Goal: Task Accomplishment & Management: Use online tool/utility

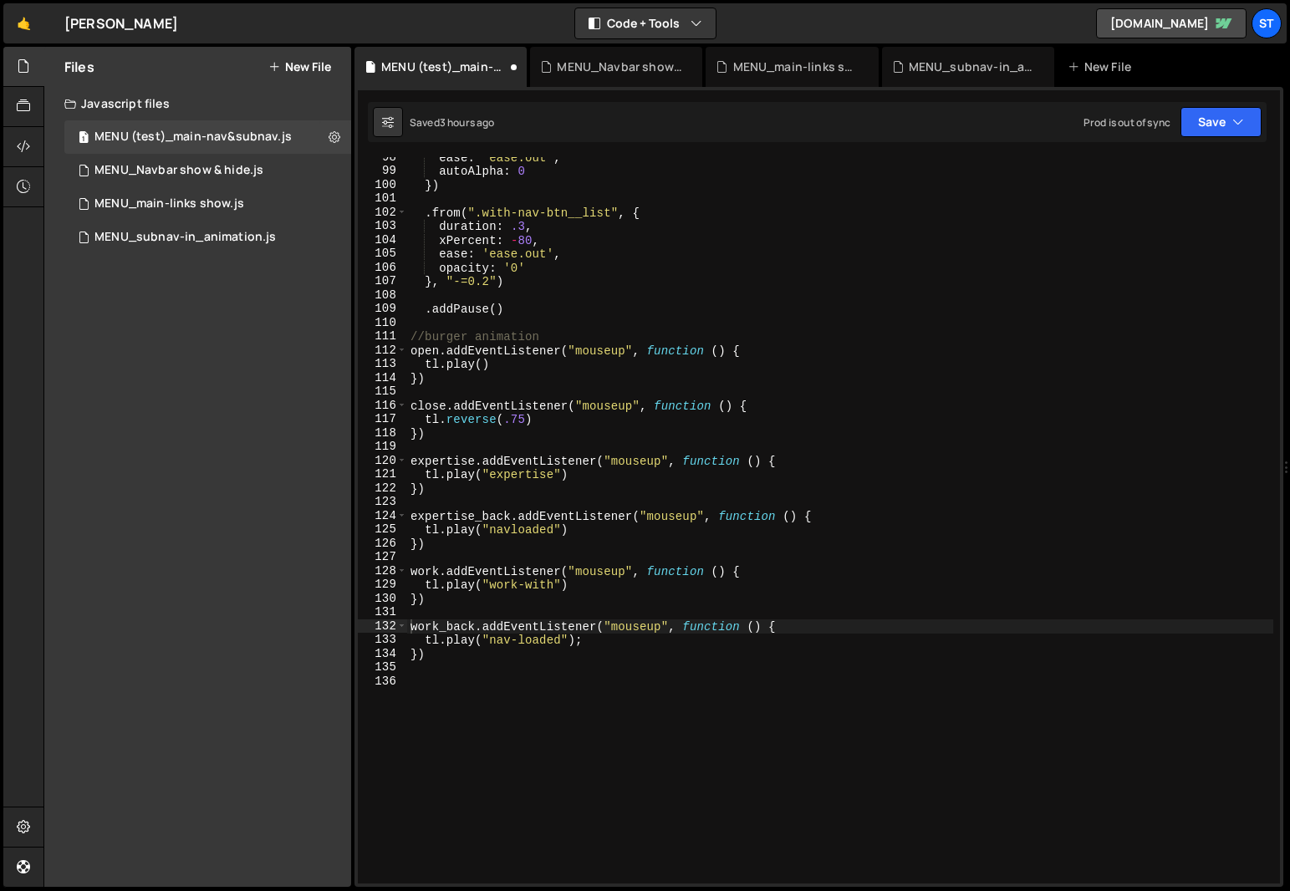
scroll to position [3308, 0]
click at [335, 135] on icon at bounding box center [335, 137] width 12 height 16
type input "MENU (test)_main-nav&subnav"
radio input "true"
checkbox input "true"
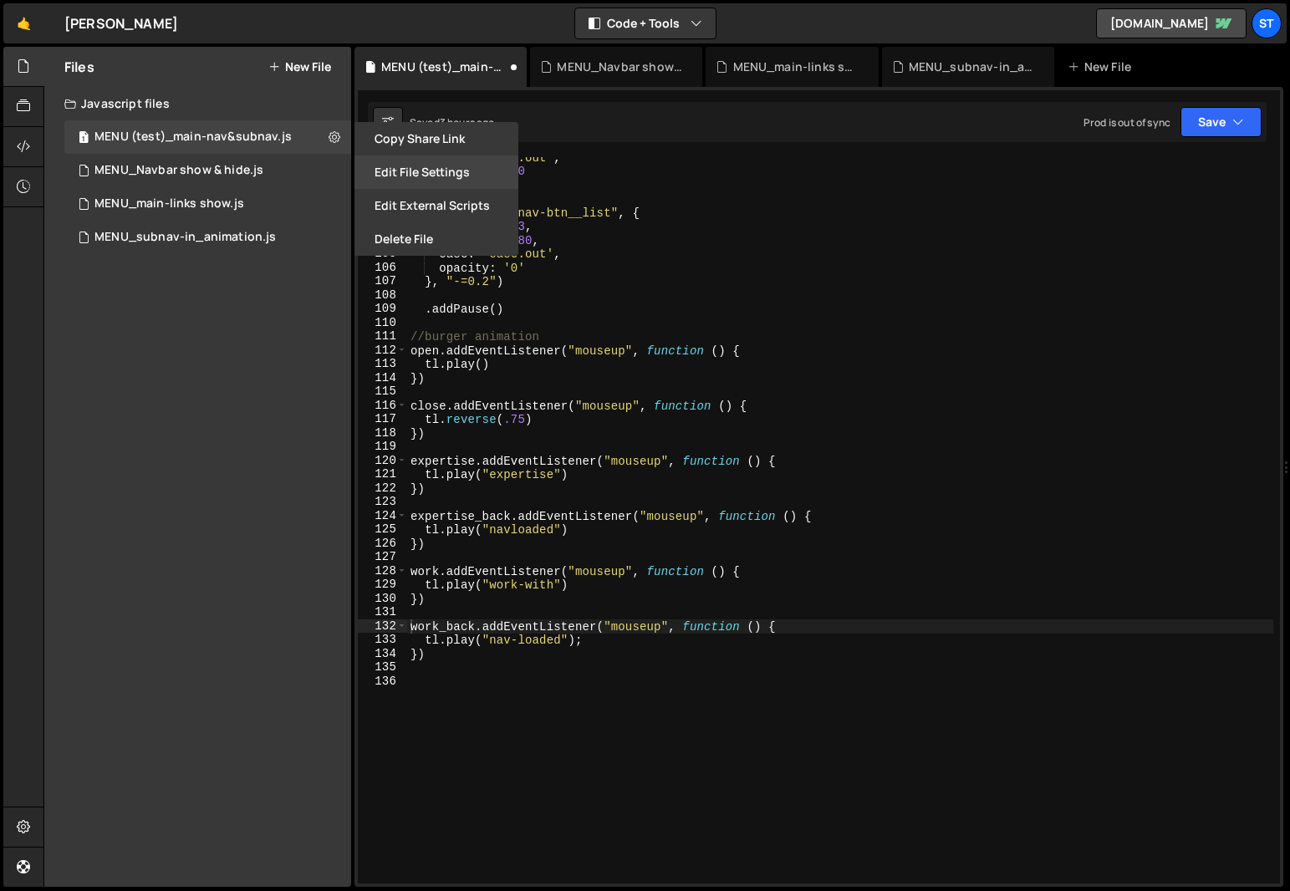
click at [441, 178] on button "Edit File Settings" at bounding box center [437, 172] width 164 height 33
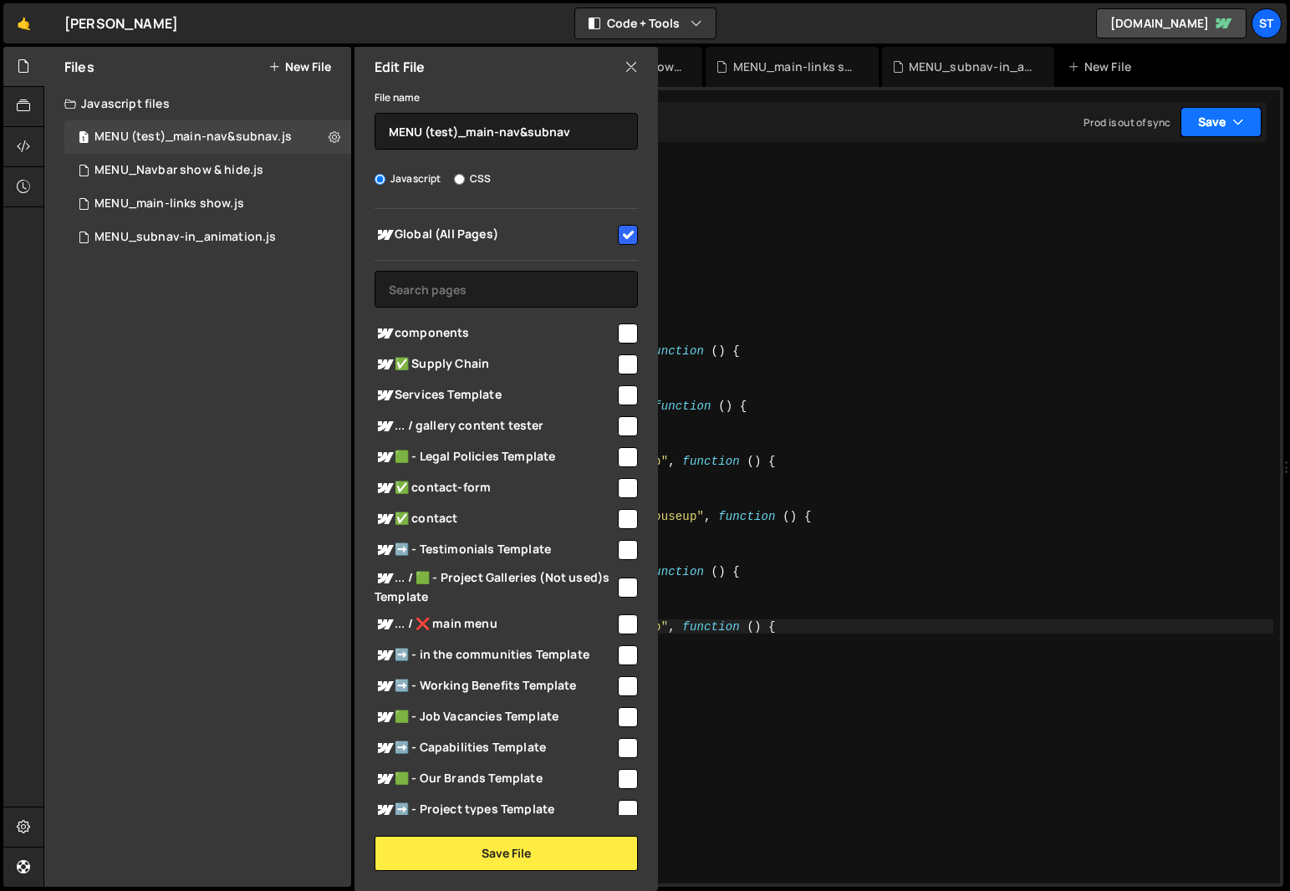
click at [1227, 118] on button "Save" at bounding box center [1221, 122] width 81 height 30
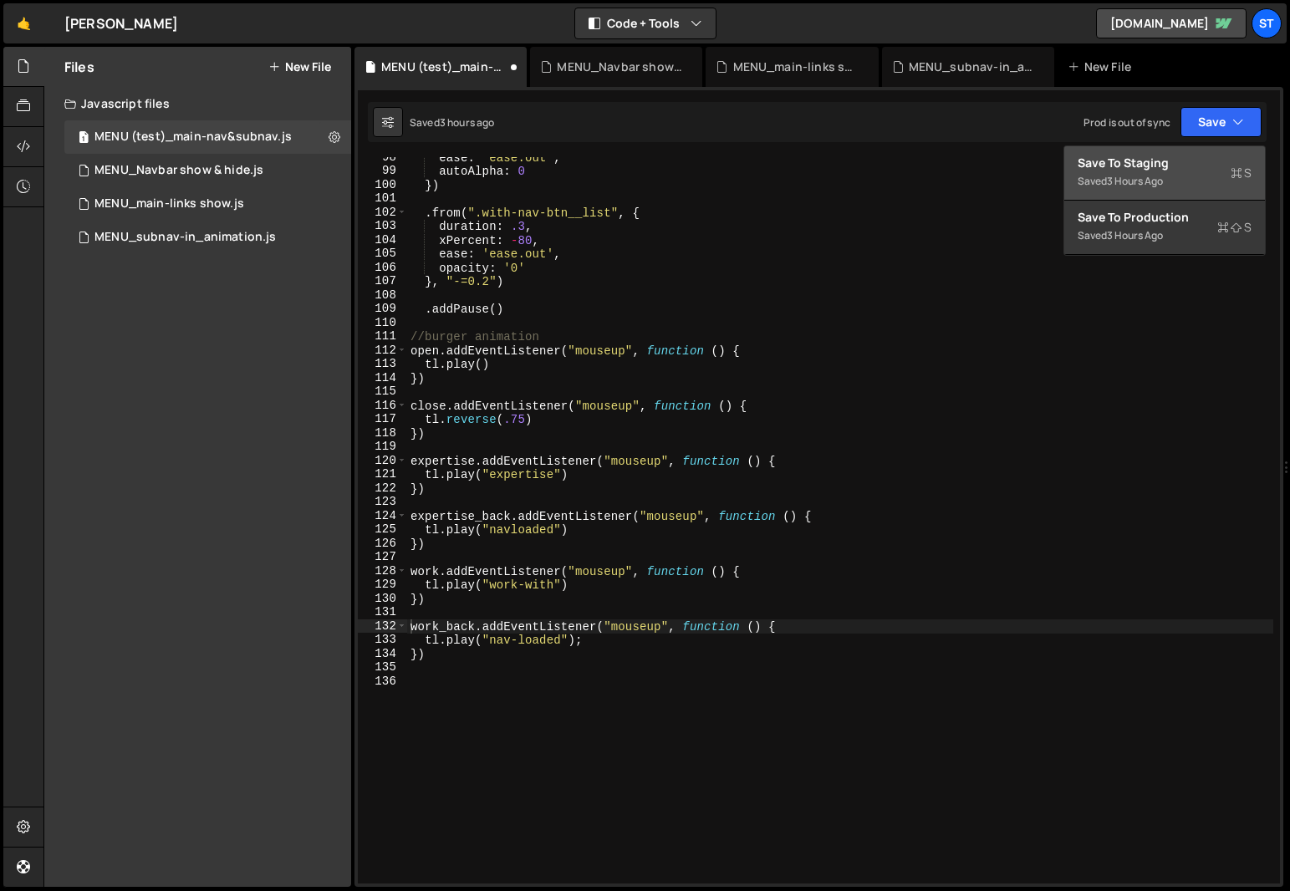
click at [1169, 161] on div "Save to Staging S" at bounding box center [1165, 163] width 174 height 17
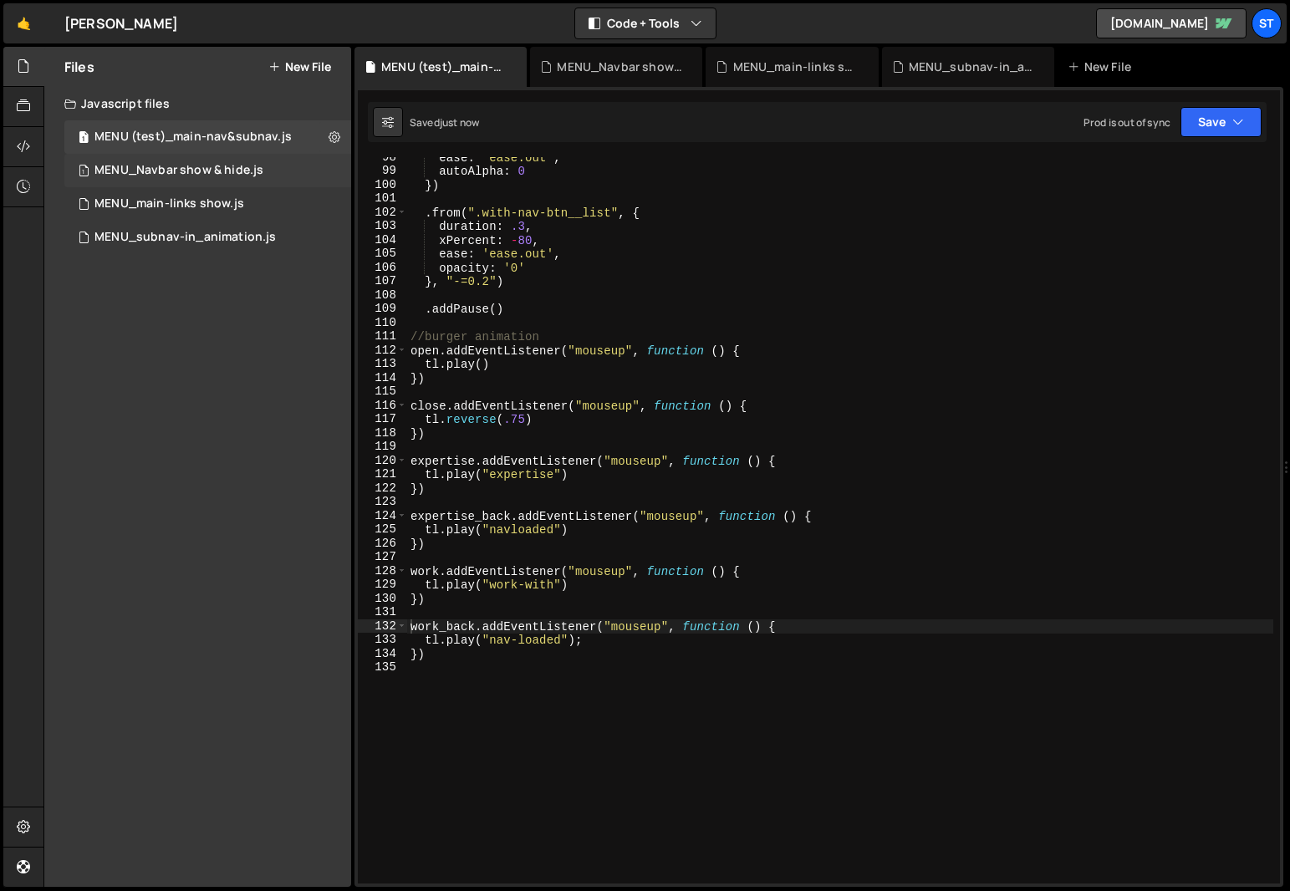
click at [215, 171] on div "MENU_Navbar show & hide.js" at bounding box center [178, 170] width 169 height 15
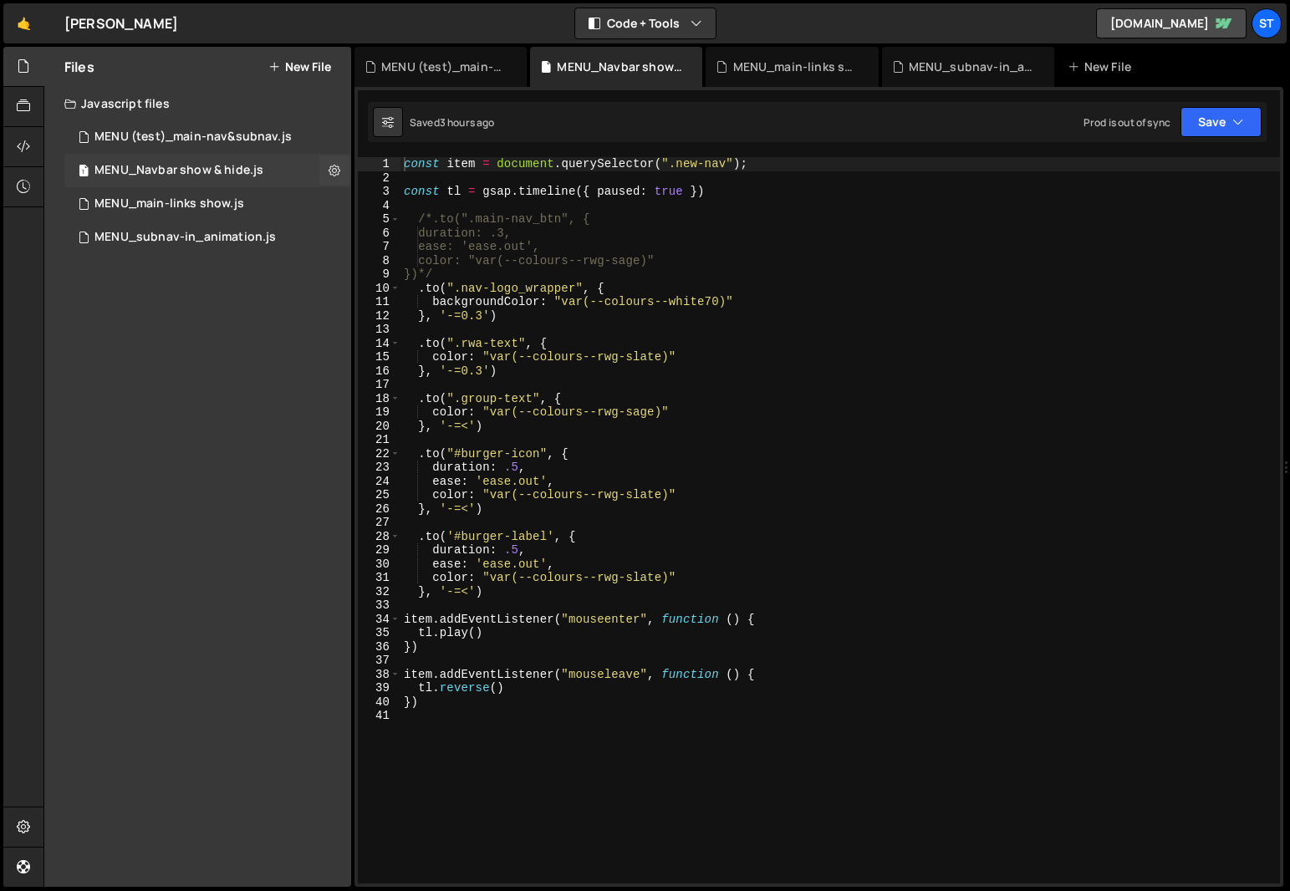
scroll to position [0, 0]
click at [337, 170] on icon at bounding box center [335, 170] width 12 height 16
type input "MENU_Navbar show & hide"
radio input "true"
checkbox input "true"
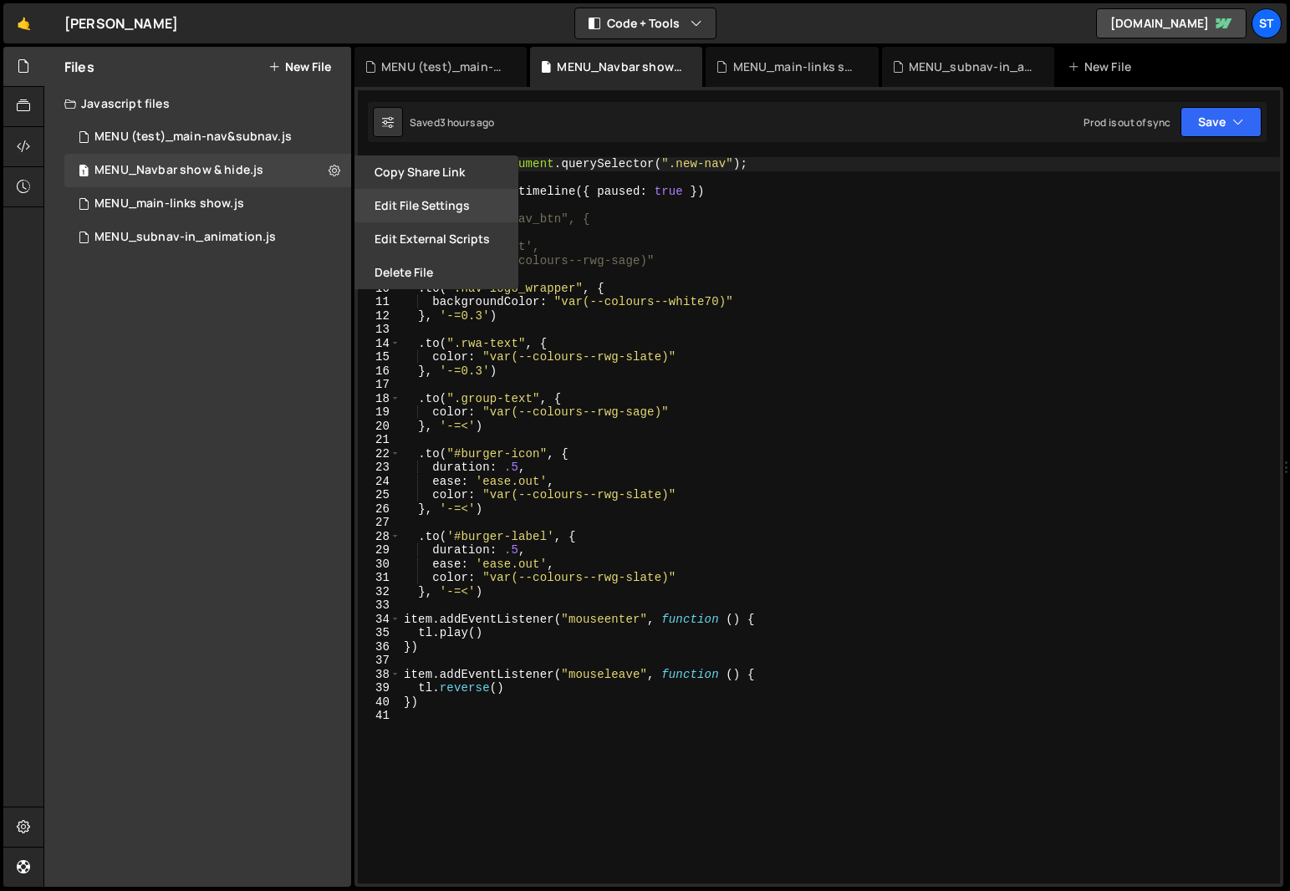
click at [416, 204] on button "Edit File Settings" at bounding box center [437, 205] width 164 height 33
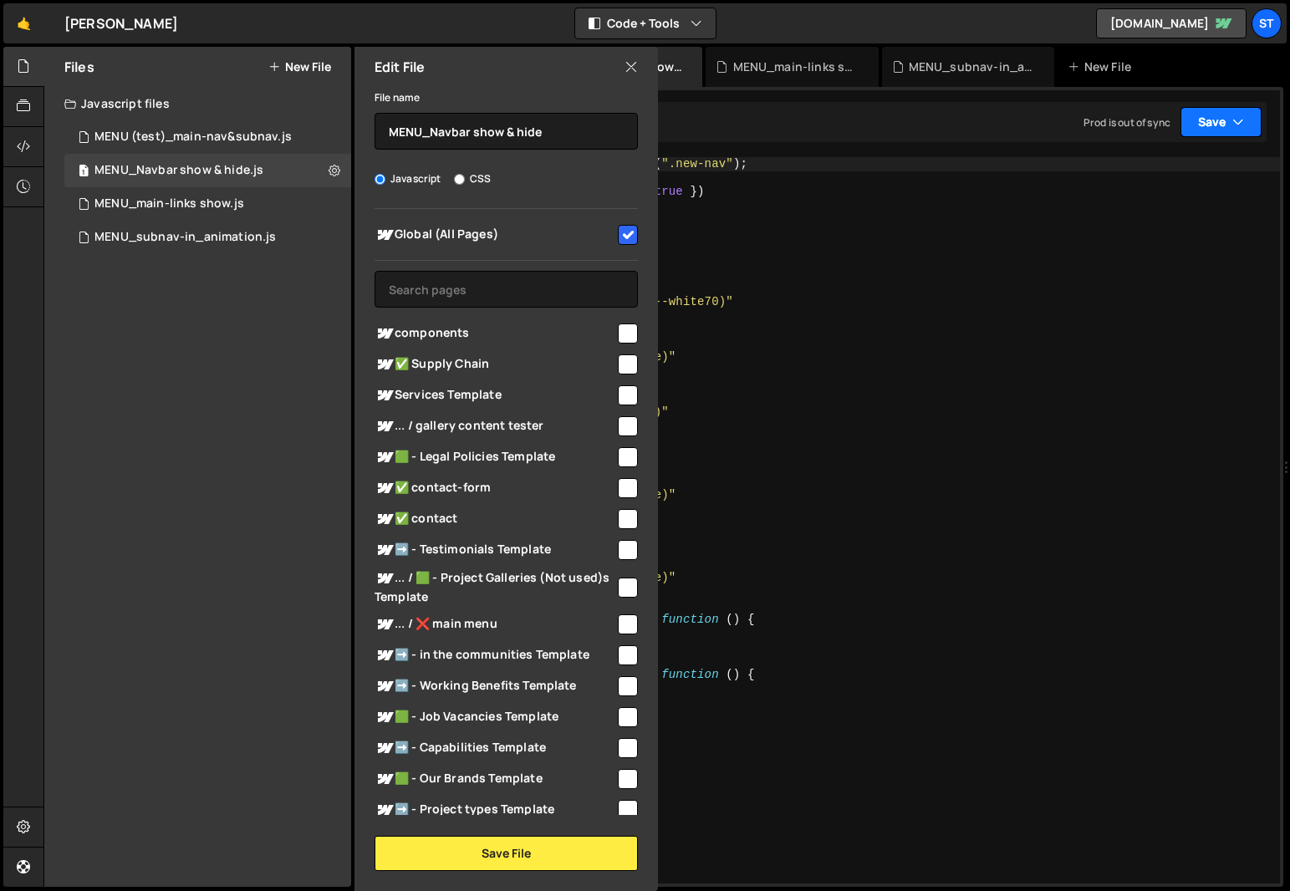
click at [1247, 127] on button "Save" at bounding box center [1221, 122] width 81 height 30
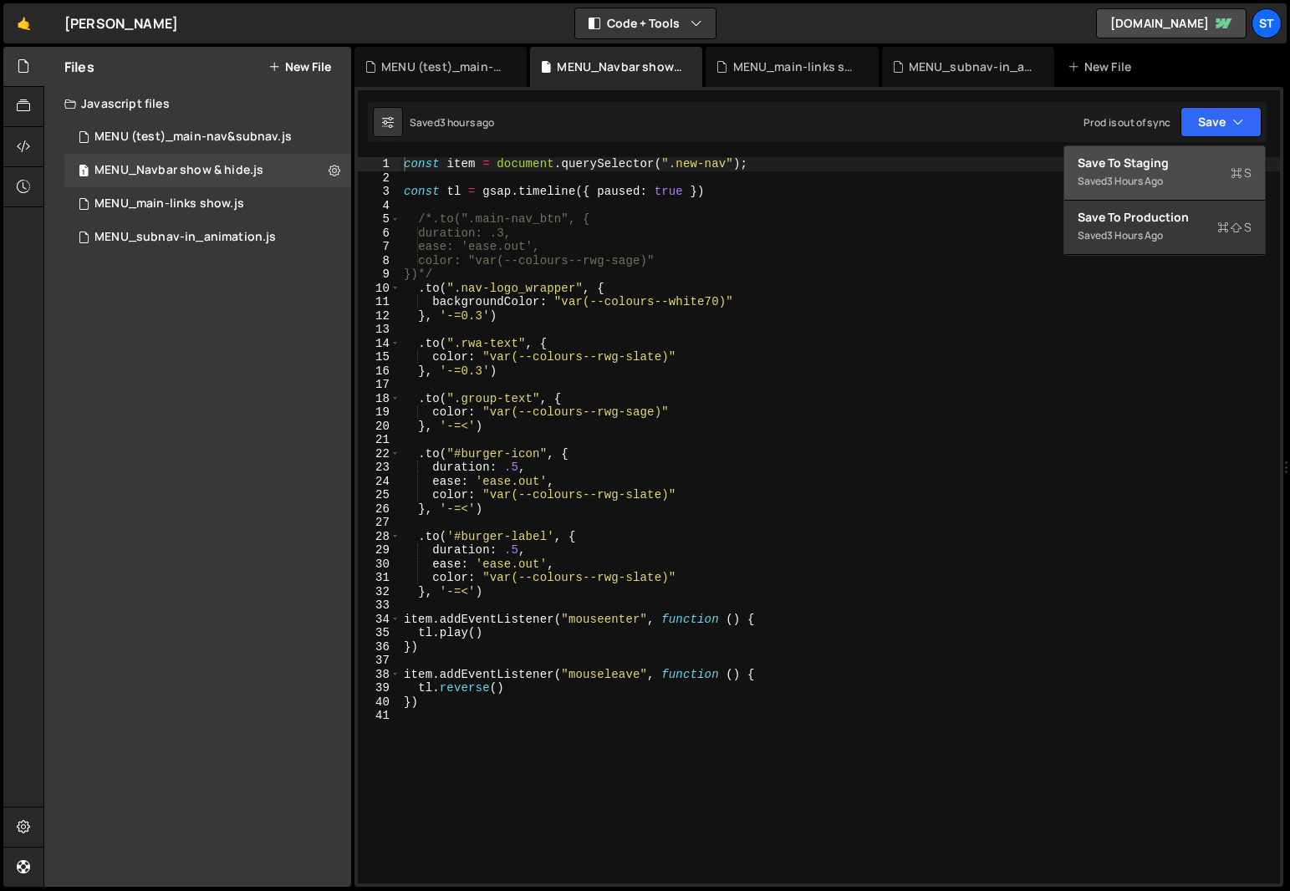
click at [1183, 162] on div "Save to Staging S" at bounding box center [1165, 163] width 174 height 17
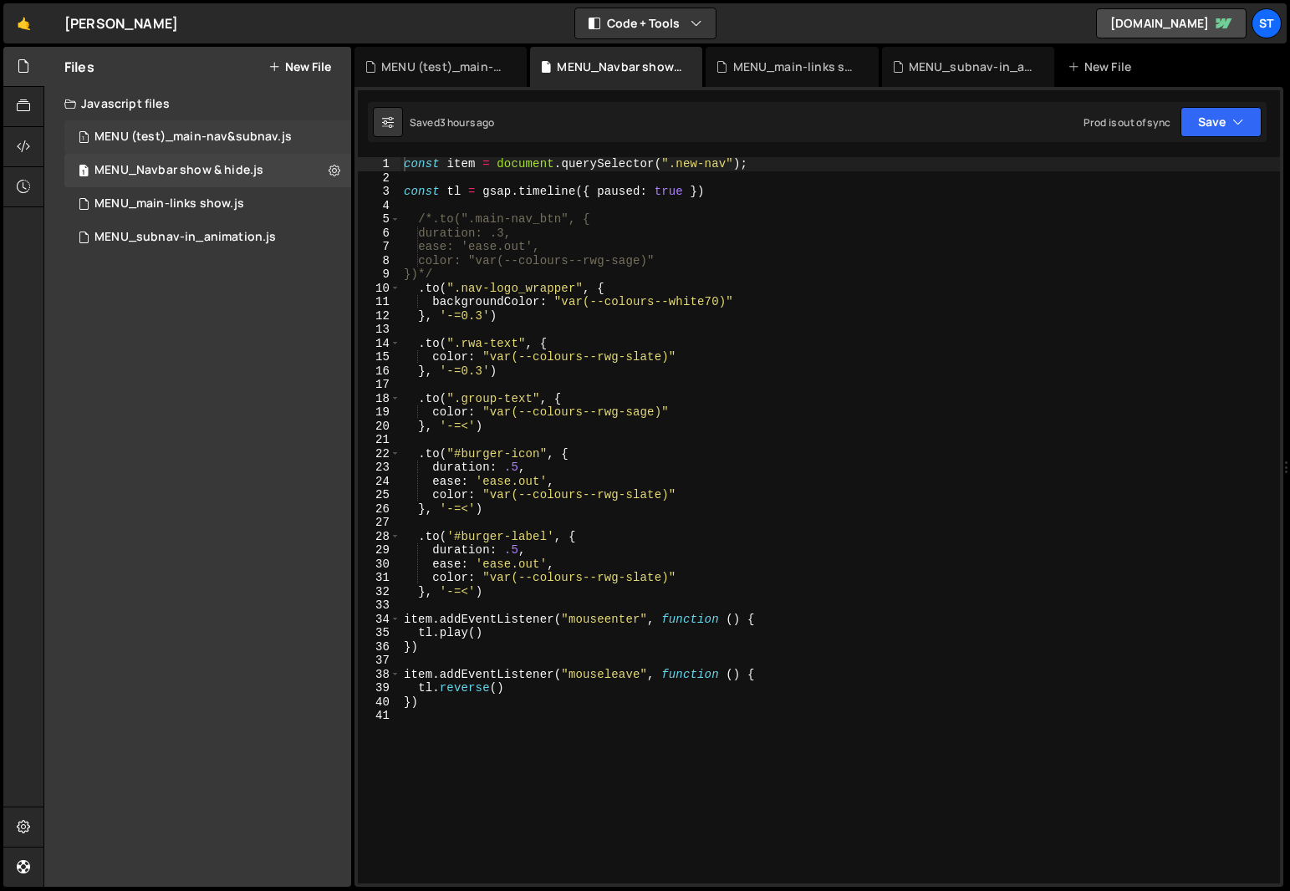
click at [261, 135] on div "MENU (test)_main-nav&subnav.js" at bounding box center [192, 137] width 197 height 15
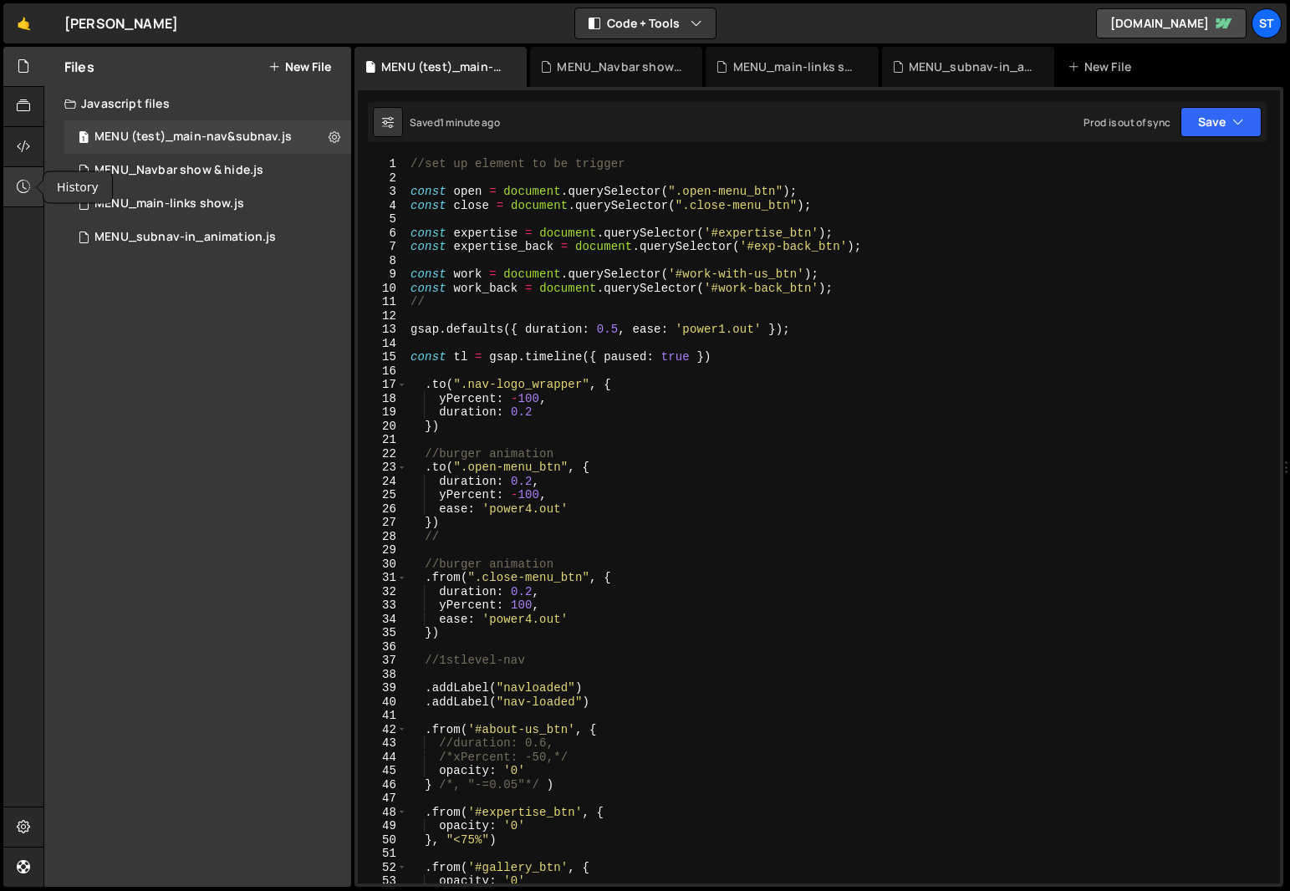
click at [24, 186] on icon at bounding box center [23, 186] width 13 height 18
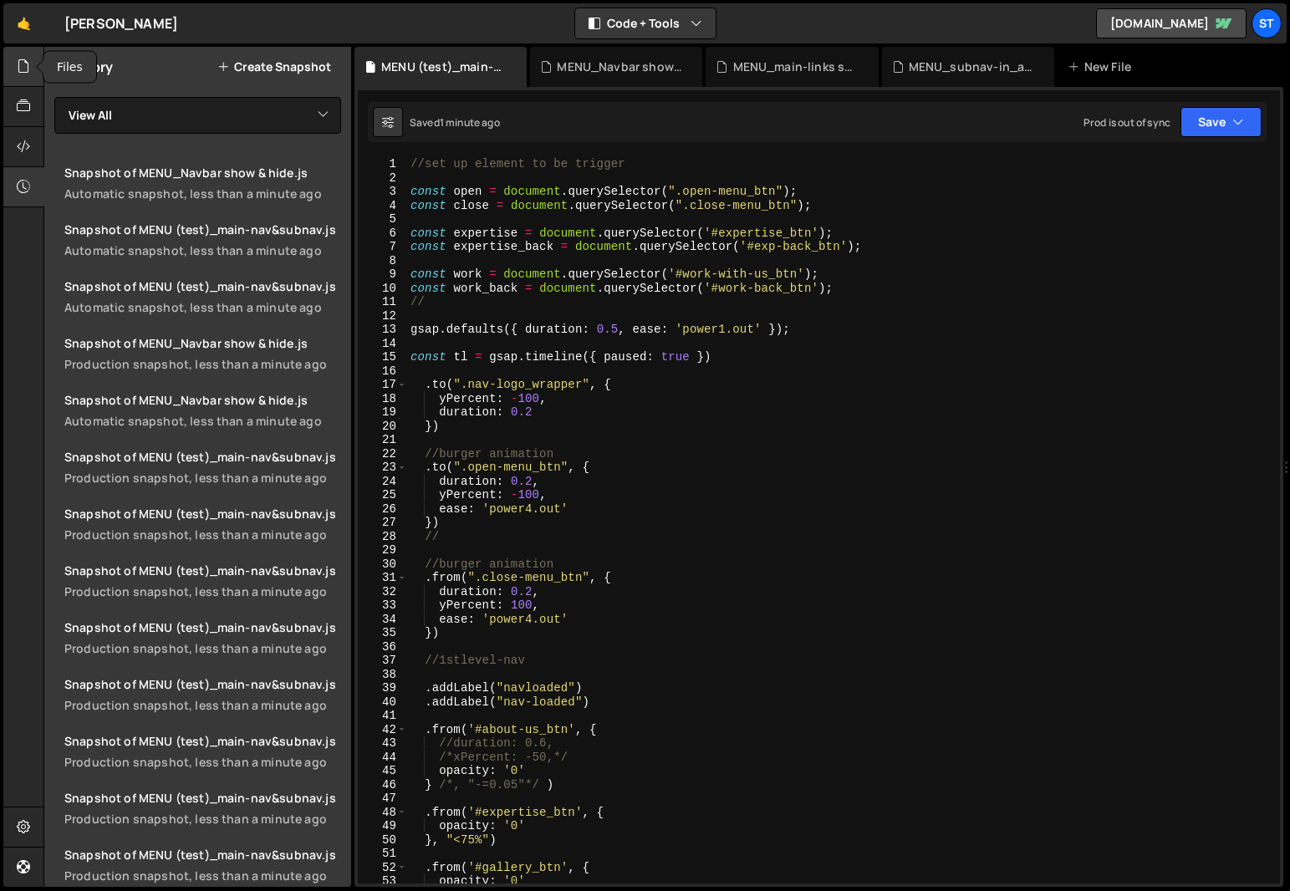
click at [23, 64] on icon at bounding box center [23, 66] width 13 height 18
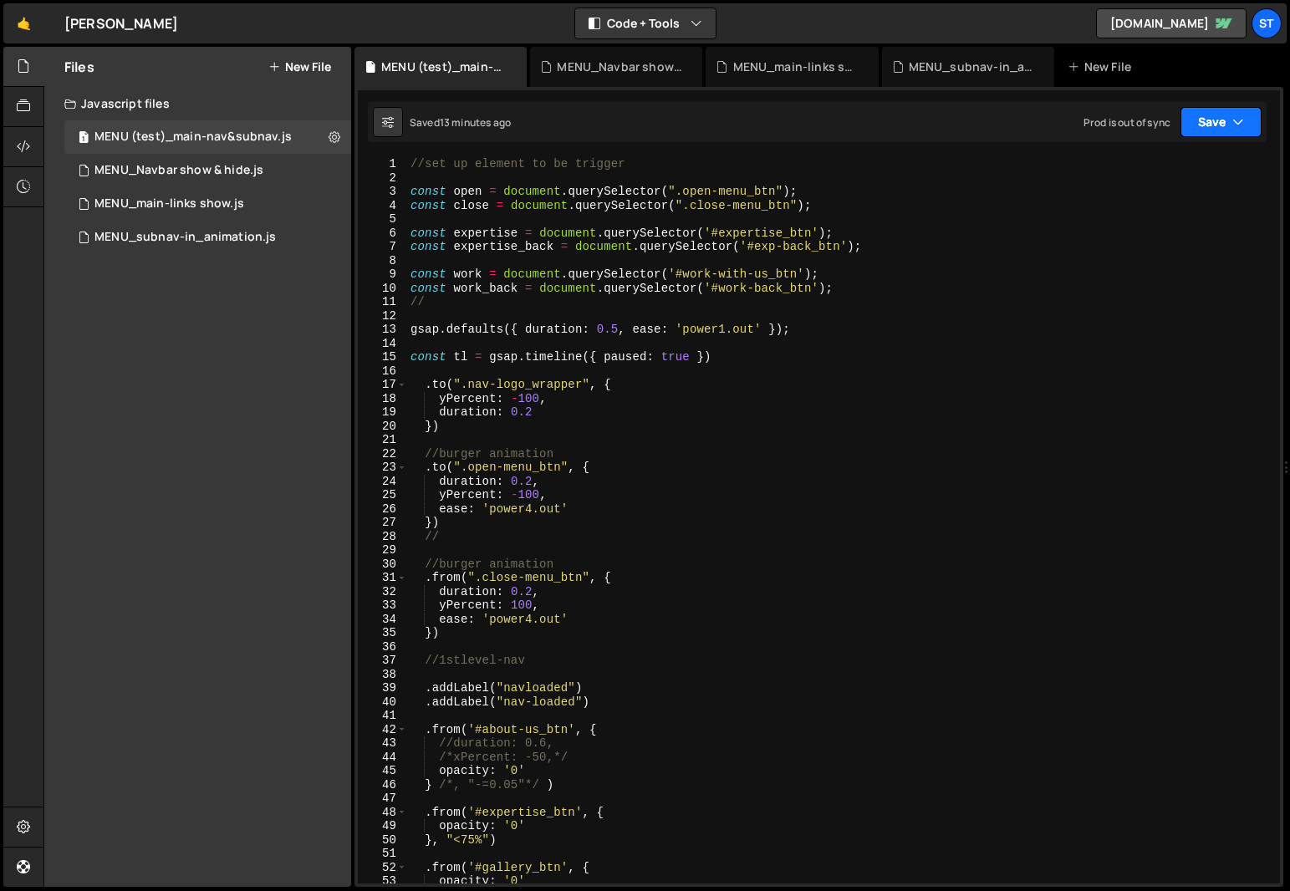
click at [1242, 119] on icon "button" at bounding box center [1239, 122] width 12 height 17
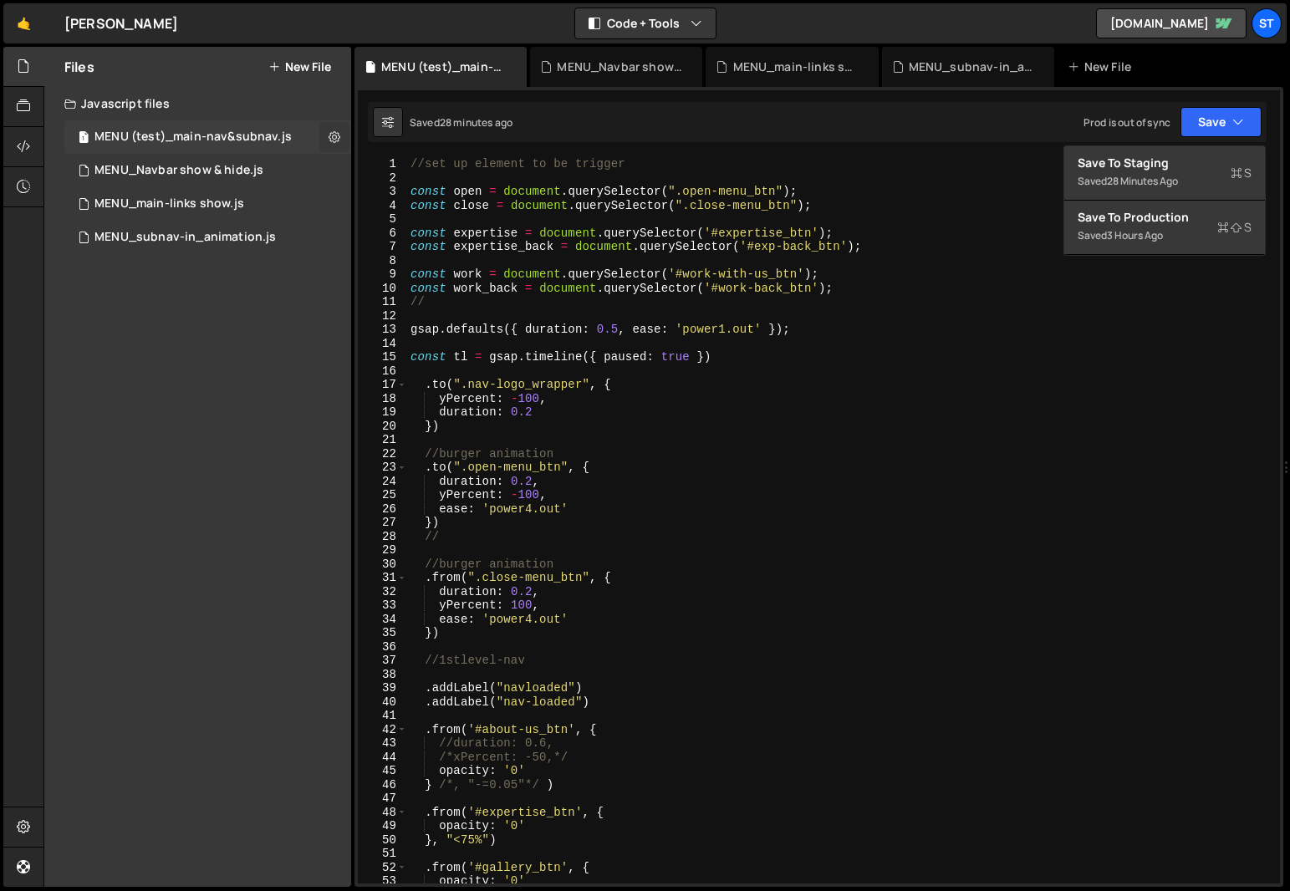
click at [334, 140] on icon at bounding box center [335, 137] width 12 height 16
type input "MENU (test)_main-nav&subnav"
radio input "true"
checkbox input "true"
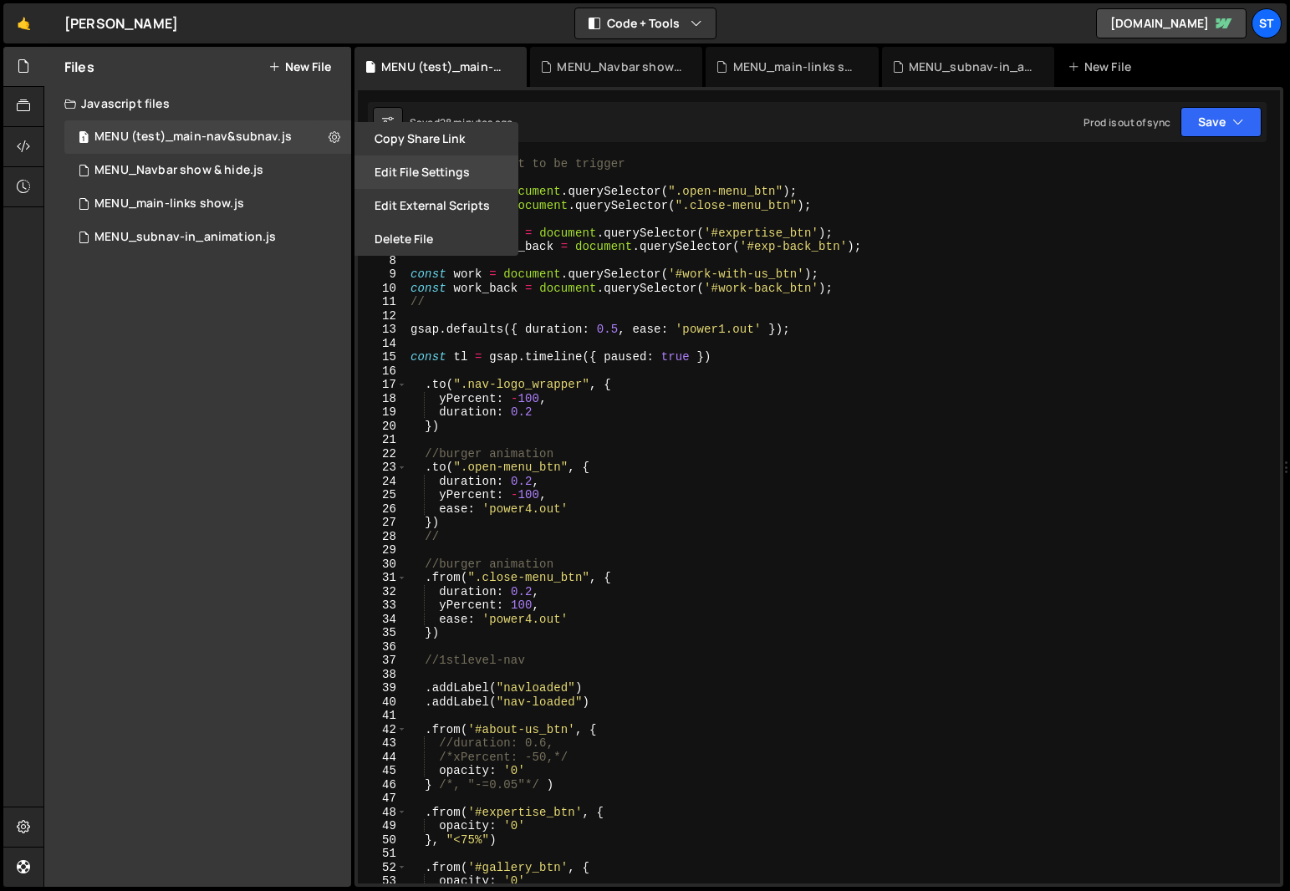
click at [415, 171] on button "Edit File Settings" at bounding box center [437, 172] width 164 height 33
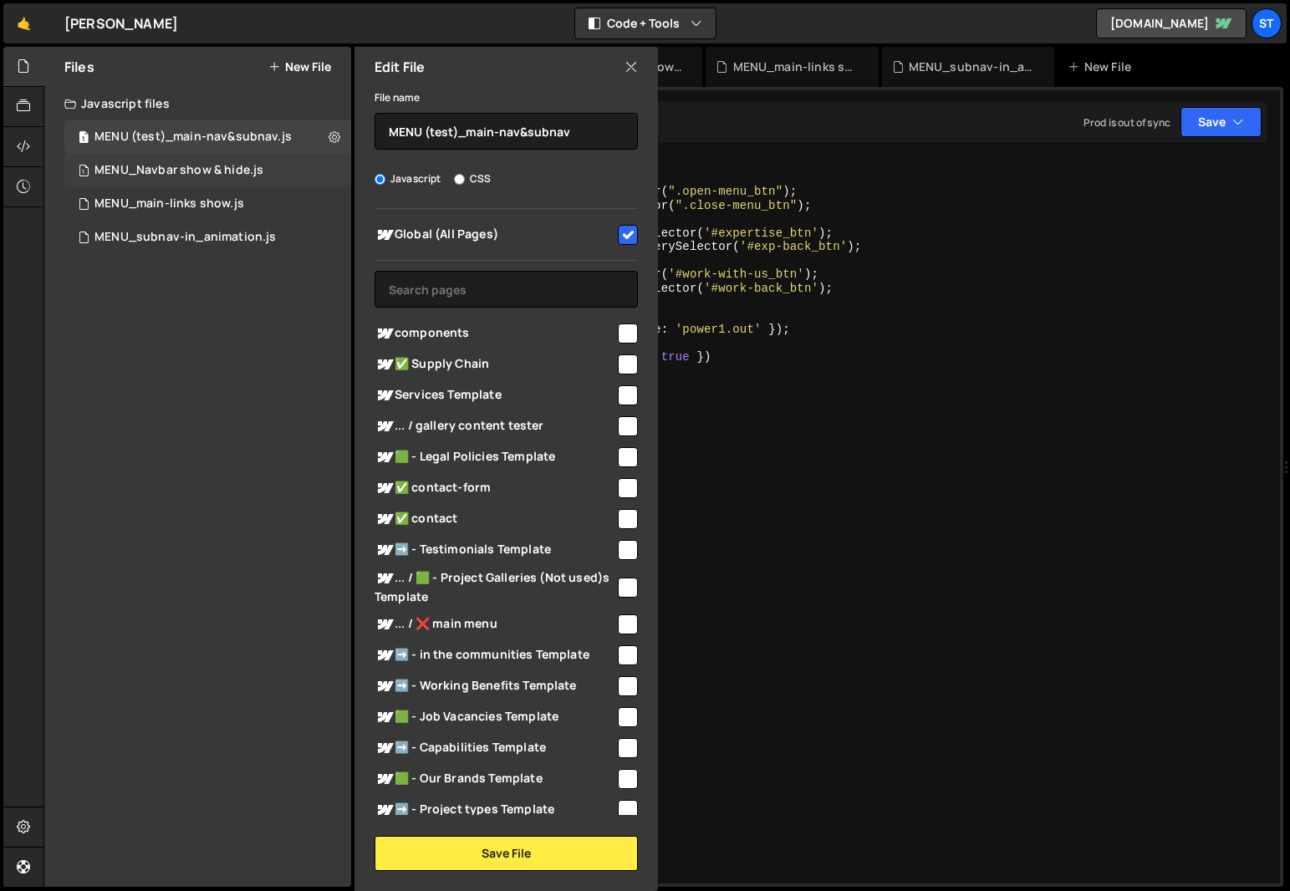
click at [226, 171] on div "MENU_Navbar show & hide.js" at bounding box center [178, 170] width 169 height 15
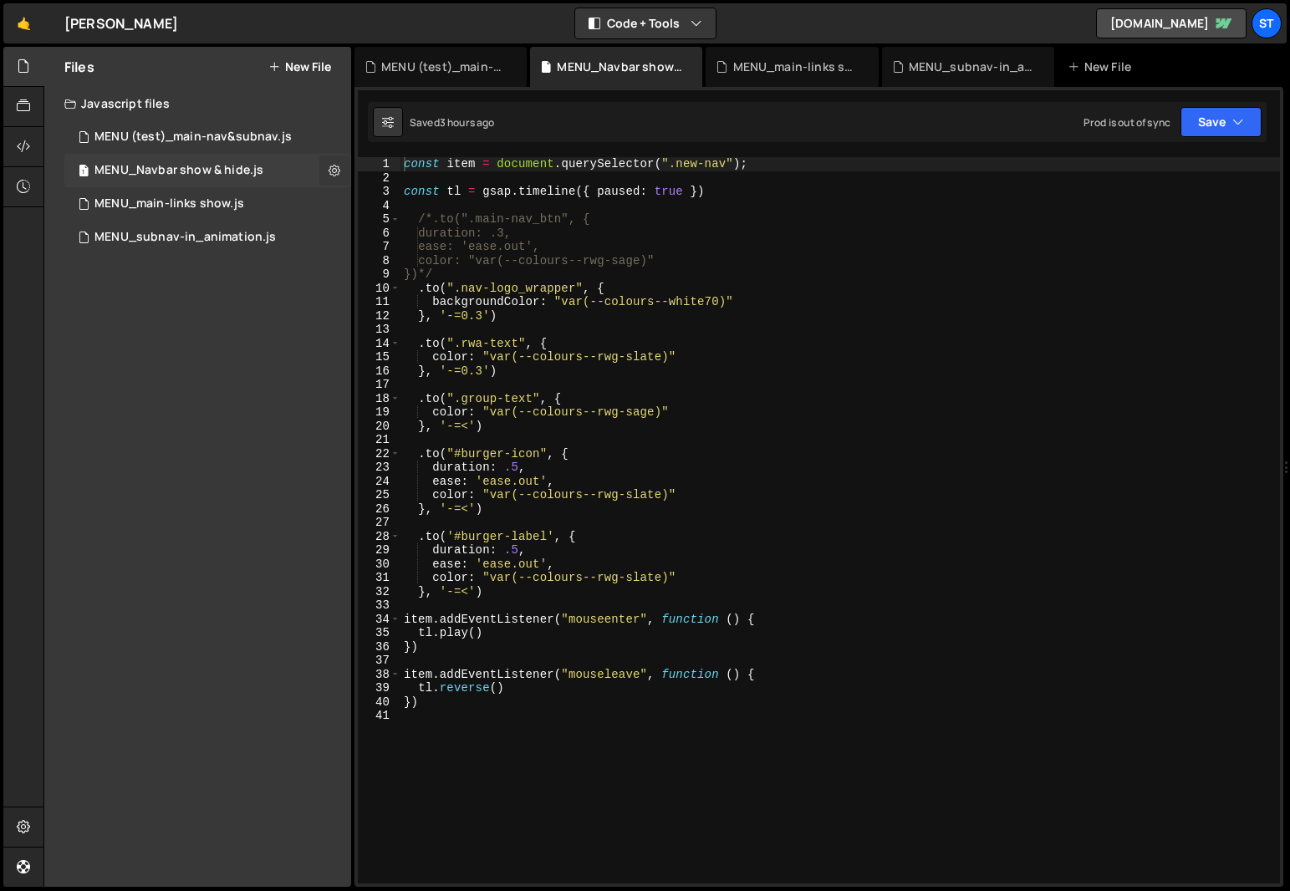
click at [336, 169] on icon at bounding box center [335, 170] width 12 height 16
type input "MENU_Navbar show & hide"
radio input "true"
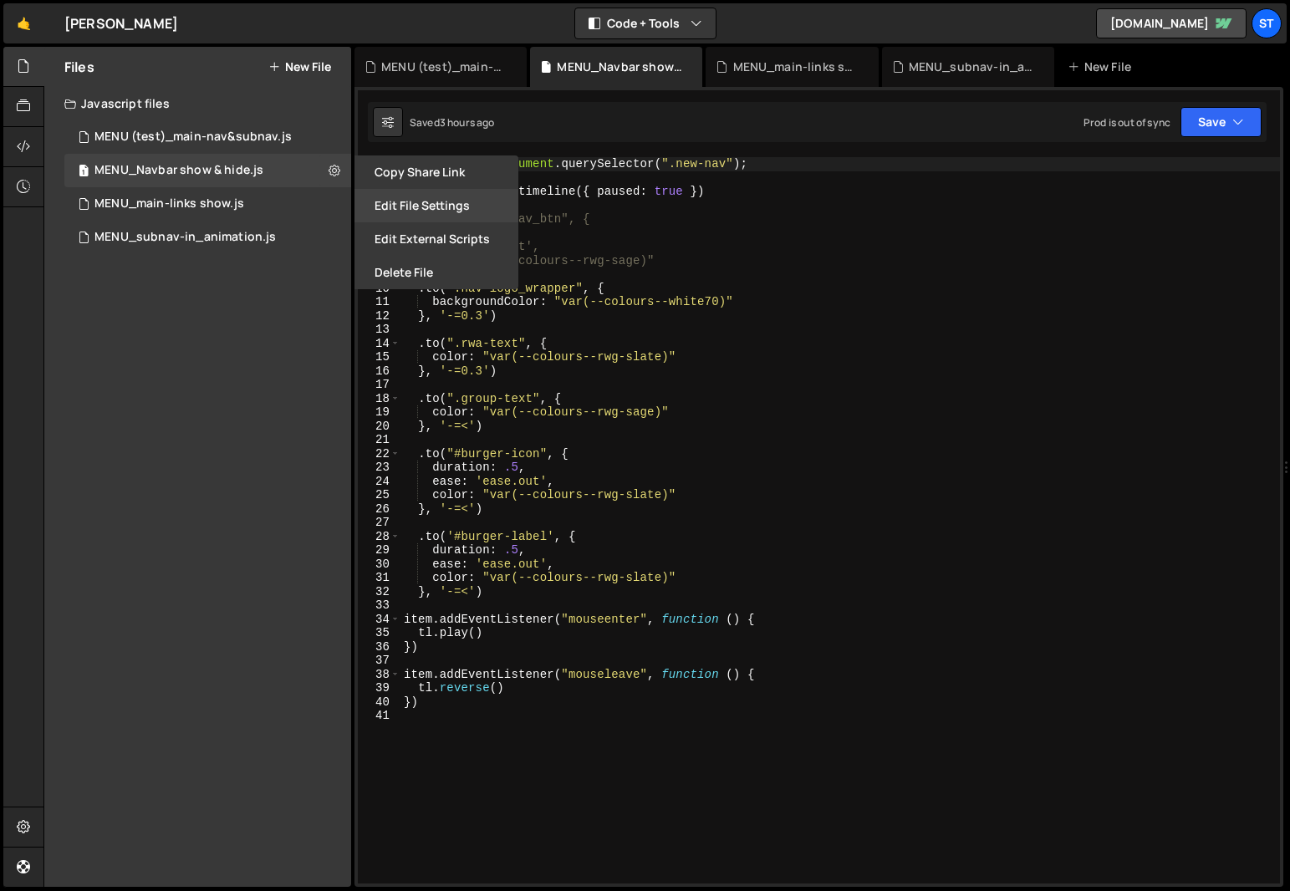
click at [412, 209] on button "Edit File Settings" at bounding box center [437, 205] width 164 height 33
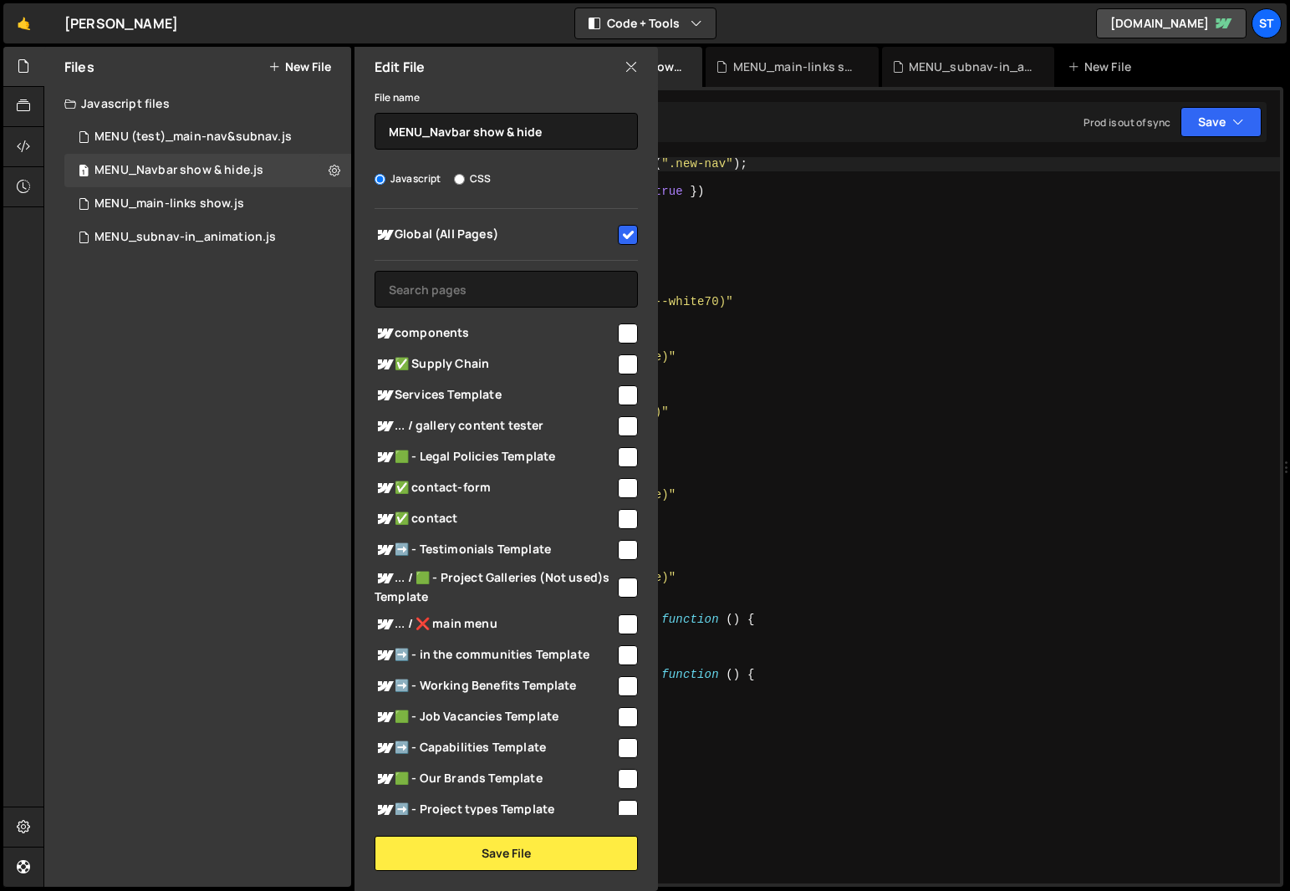
click at [620, 234] on input "checkbox" at bounding box center [628, 235] width 20 height 20
checkbox input "false"
click at [633, 70] on icon at bounding box center [631, 67] width 13 height 18
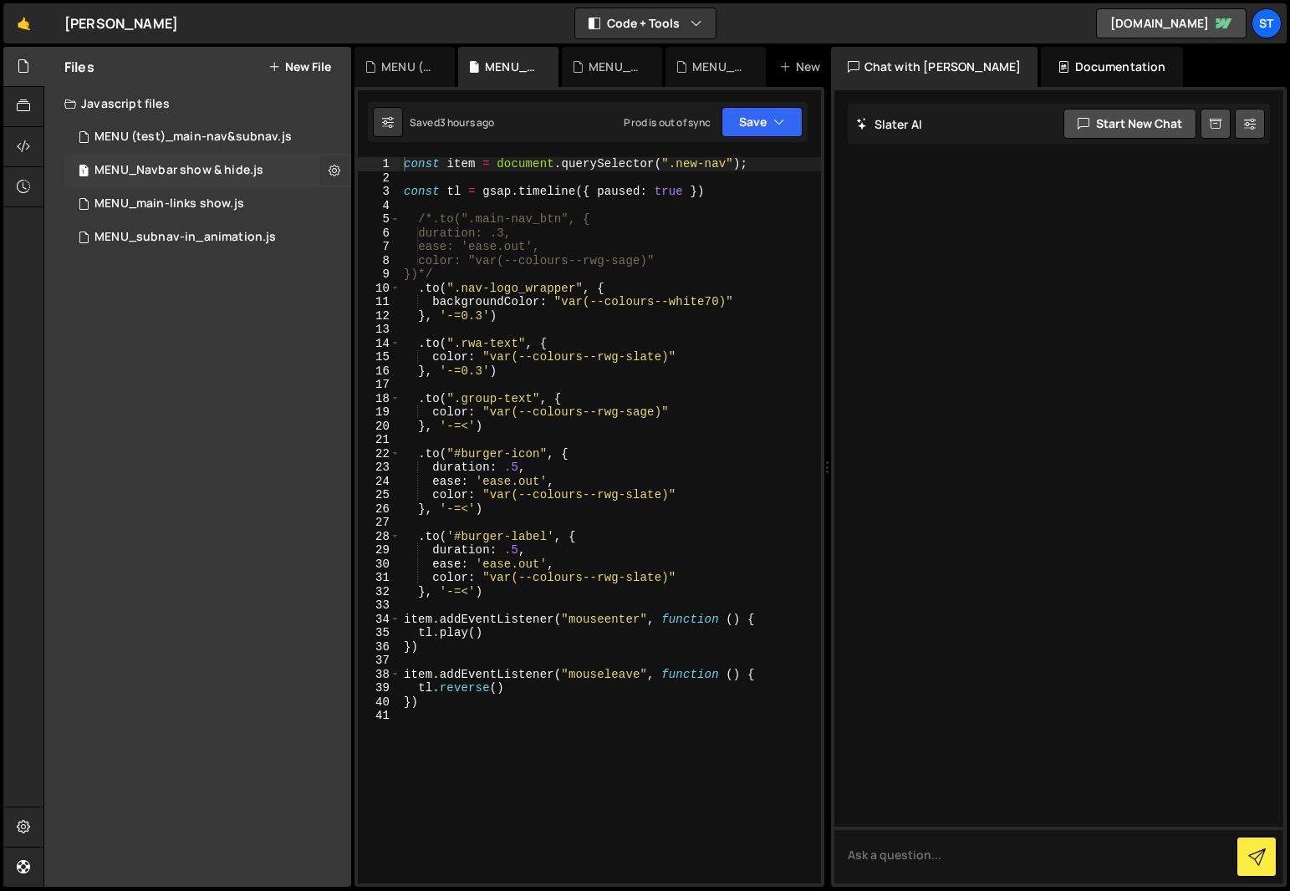
click at [334, 173] on icon at bounding box center [335, 170] width 12 height 16
type input "MENU_Navbar show & hide"
radio input "true"
checkbox input "true"
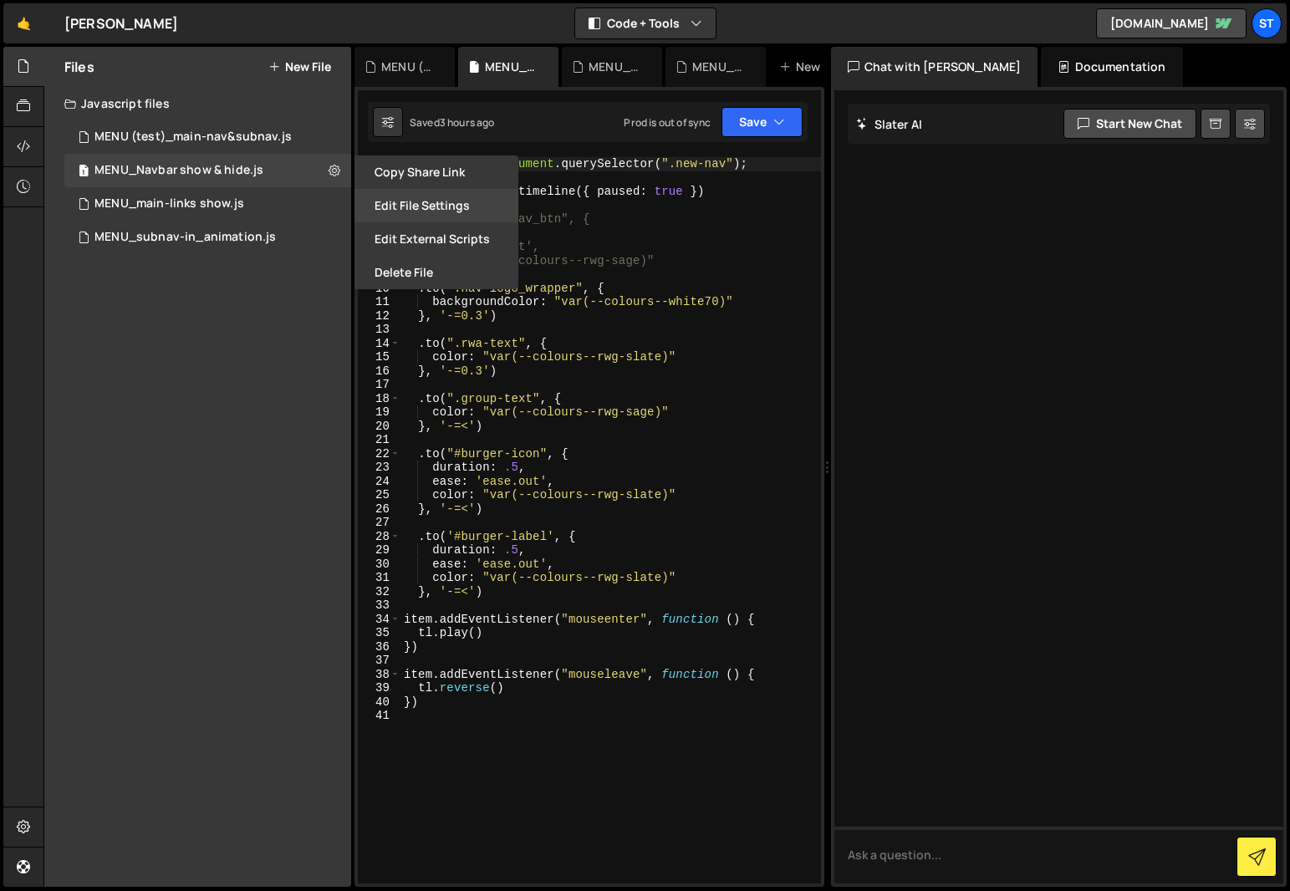
click at [462, 207] on button "Edit File Settings" at bounding box center [437, 205] width 164 height 33
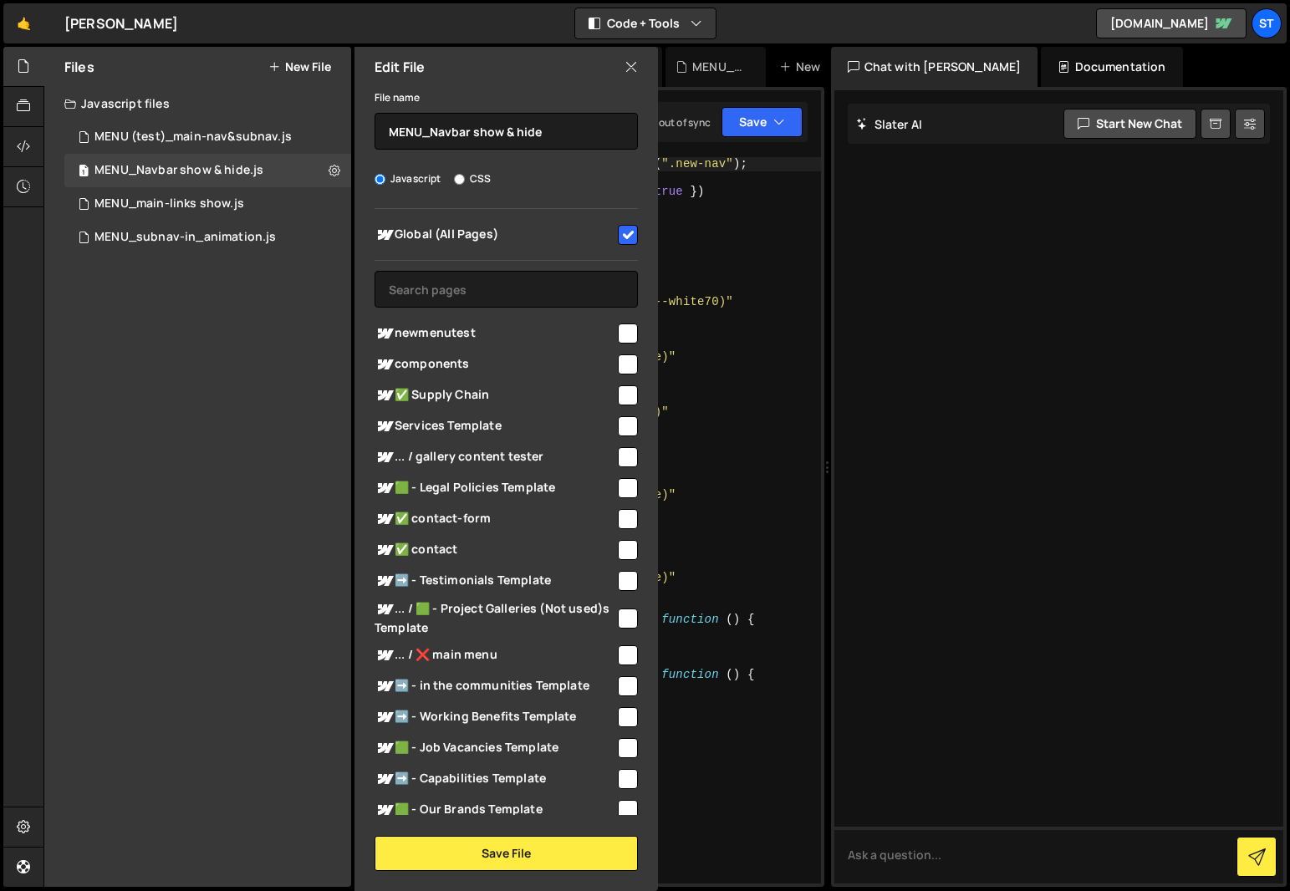
click at [624, 333] on input "checkbox" at bounding box center [628, 334] width 20 height 20
checkbox input "true"
click at [508, 854] on button "Save File" at bounding box center [506, 853] width 263 height 35
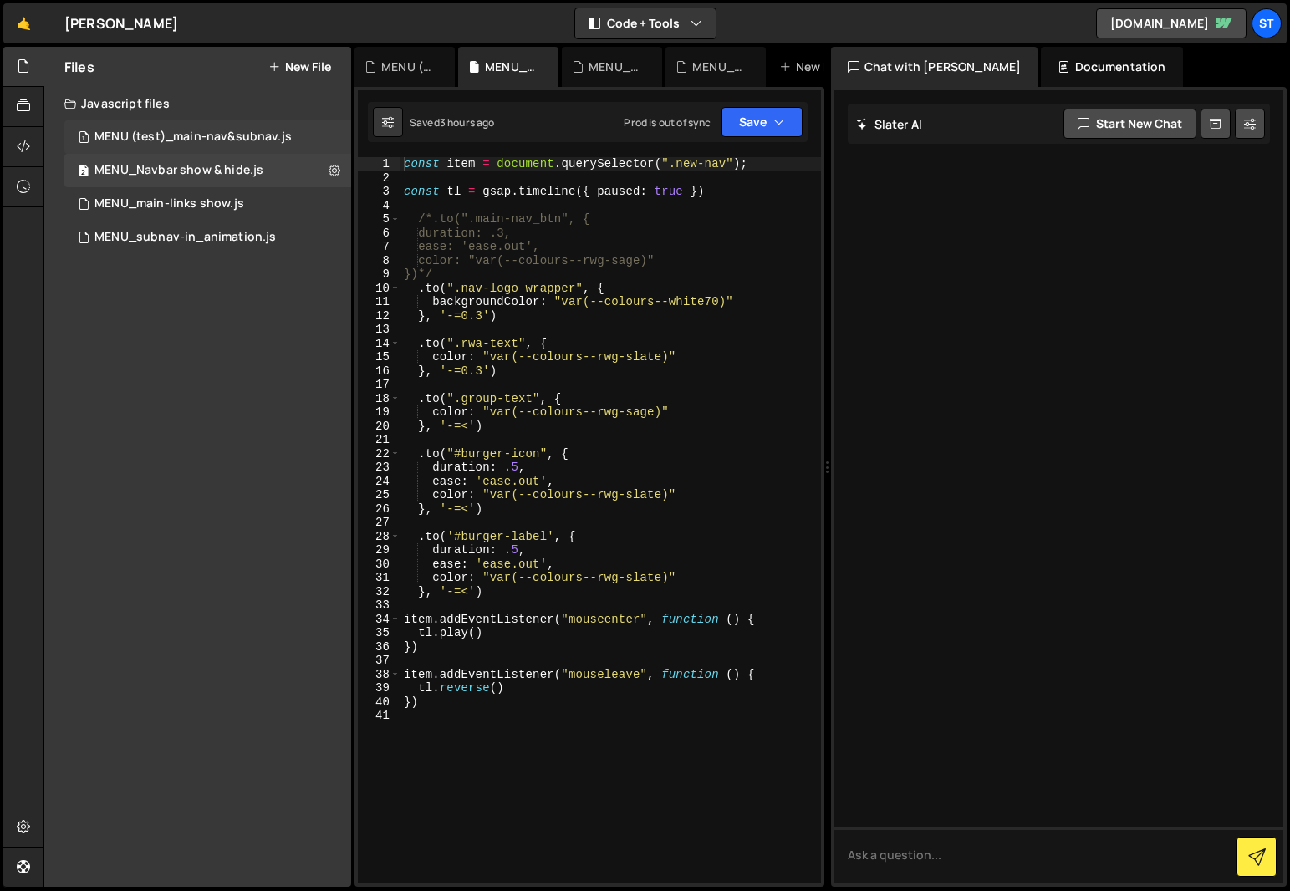
click at [315, 136] on div "1 MENU (test)_main-nav&subnav.js 0" at bounding box center [207, 136] width 287 height 33
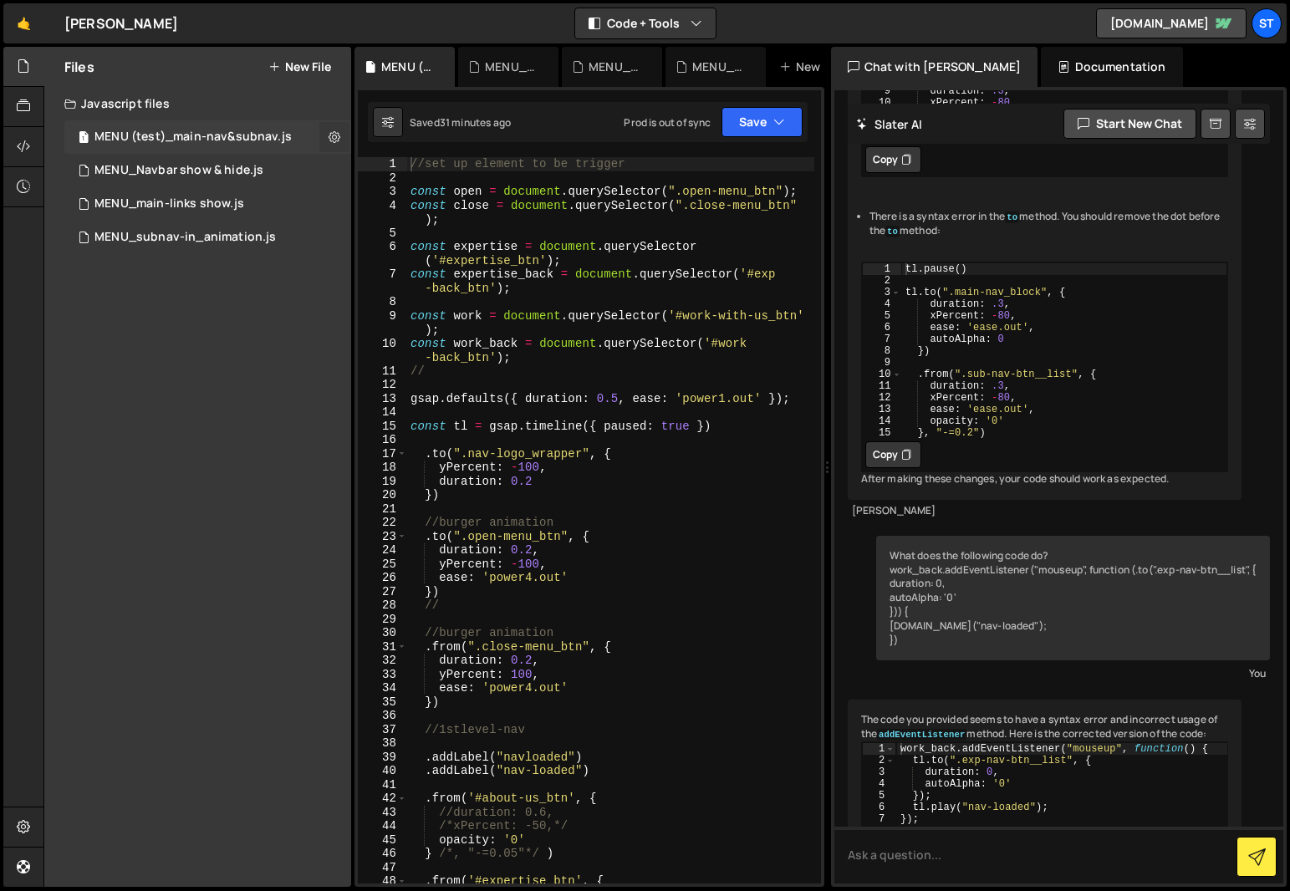
scroll to position [1989, 0]
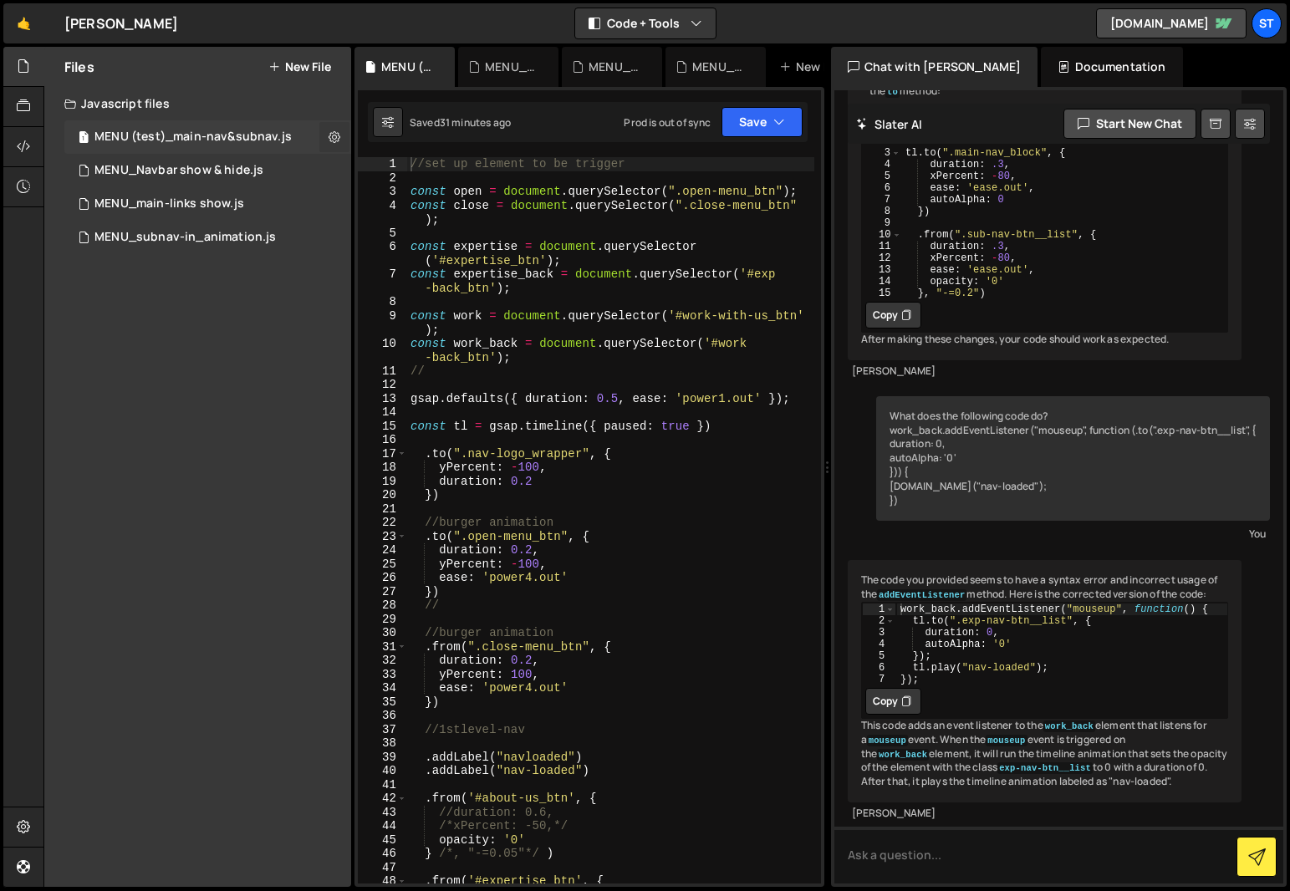
click at [332, 135] on icon at bounding box center [335, 137] width 12 height 16
type input "MENU (test)_main-nav&subnav"
radio input "true"
checkbox input "true"
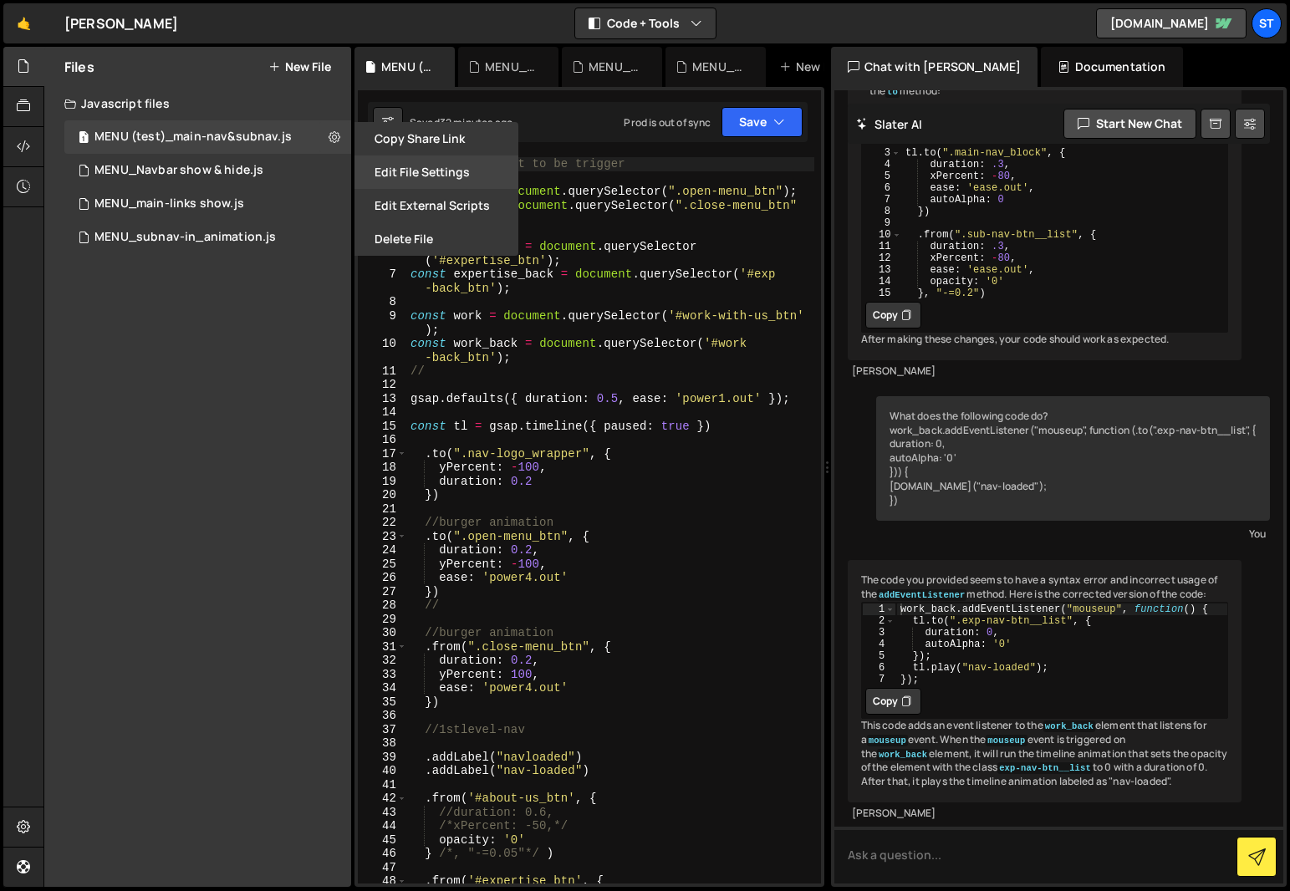
click at [448, 170] on button "Edit File Settings" at bounding box center [437, 172] width 164 height 33
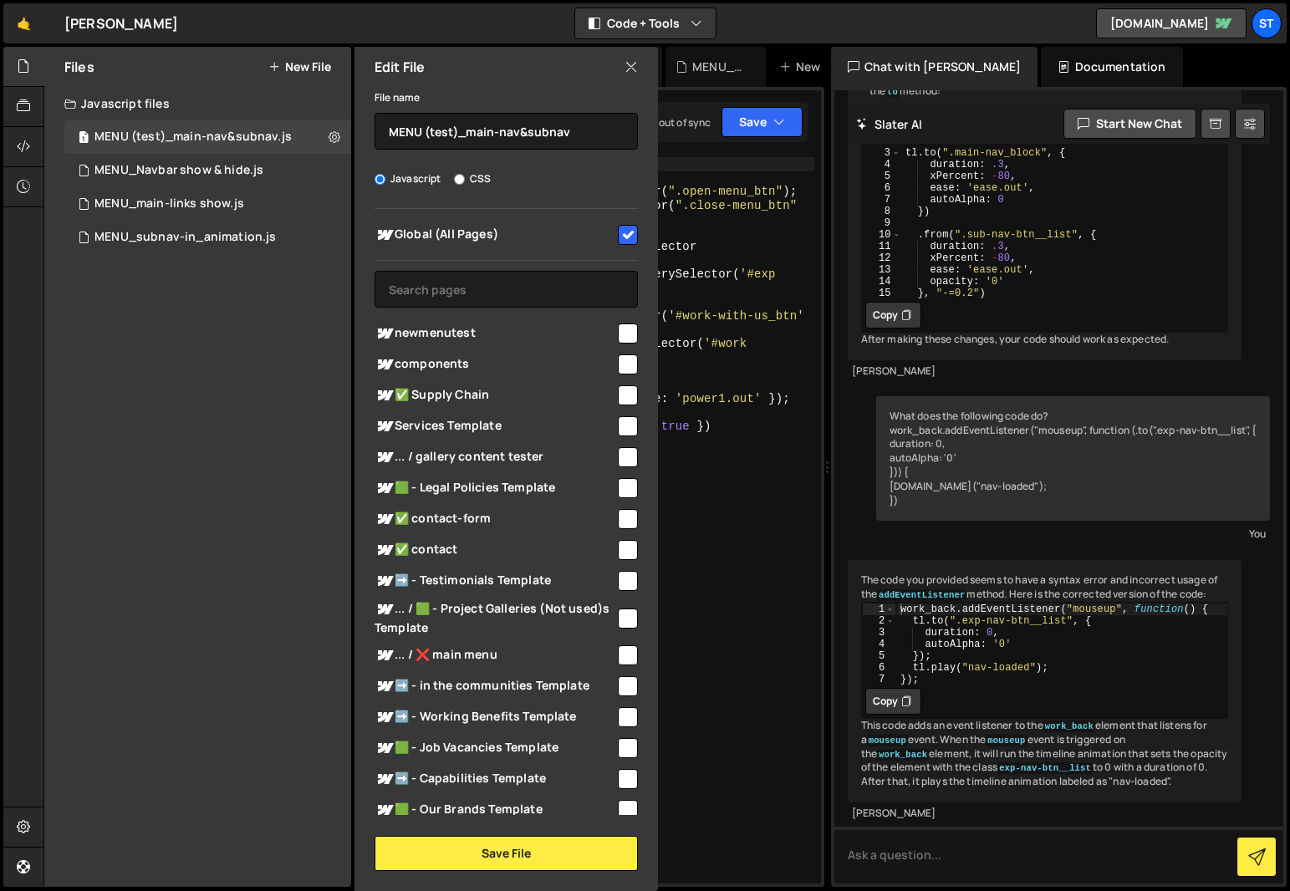
click at [618, 328] on input "checkbox" at bounding box center [628, 334] width 20 height 20
checkbox input "true"
click at [624, 232] on input "checkbox" at bounding box center [628, 235] width 20 height 20
click at [495, 834] on div "File name MENU (test)_main-nav&subnav Javascript CSS Global (All Pages) Save Fi…" at bounding box center [507, 479] width 304 height 784
click at [474, 844] on button "Save File" at bounding box center [506, 853] width 263 height 35
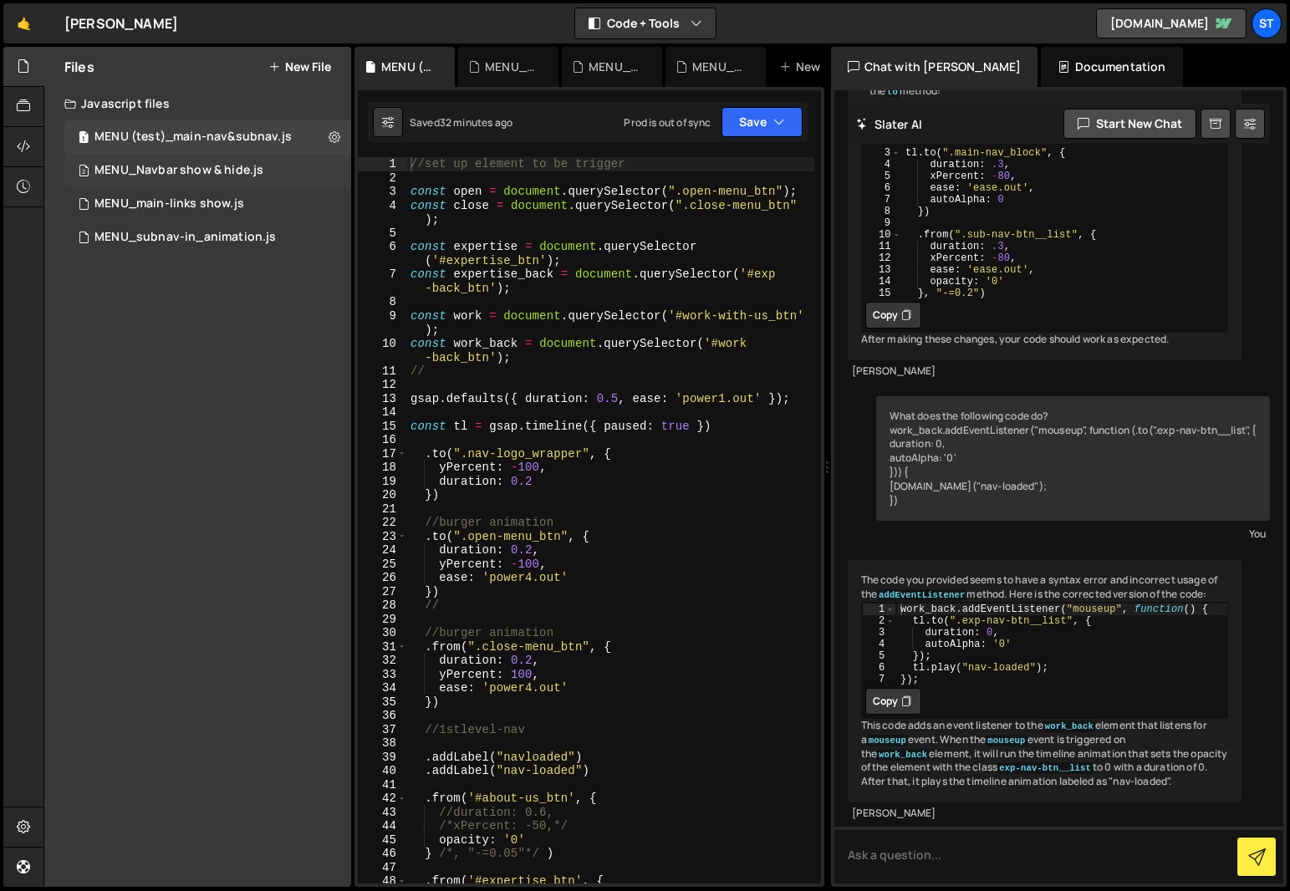
click at [340, 169] on div "2 MENU_Navbar show & hide.js 0" at bounding box center [207, 170] width 287 height 33
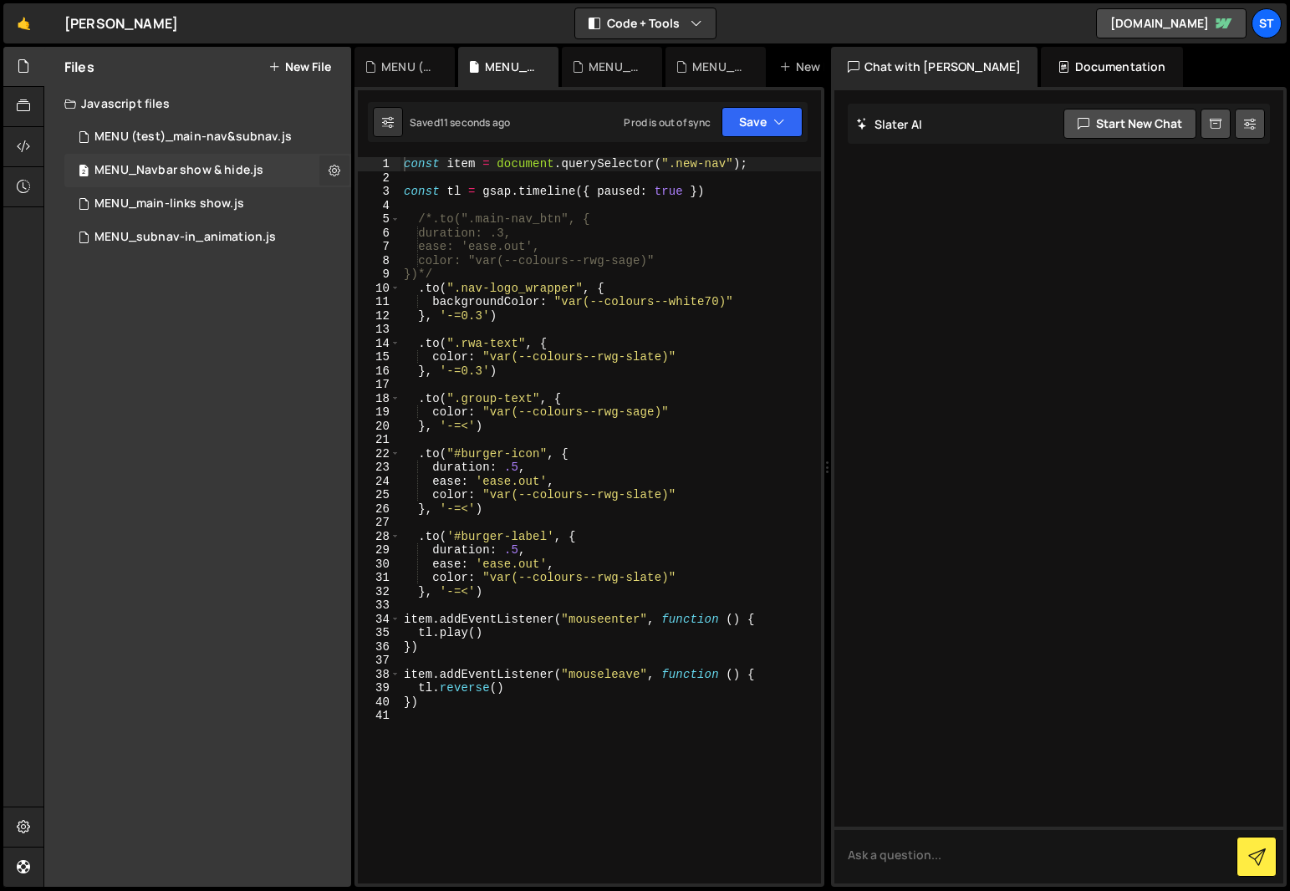
click at [338, 171] on icon at bounding box center [335, 170] width 12 height 16
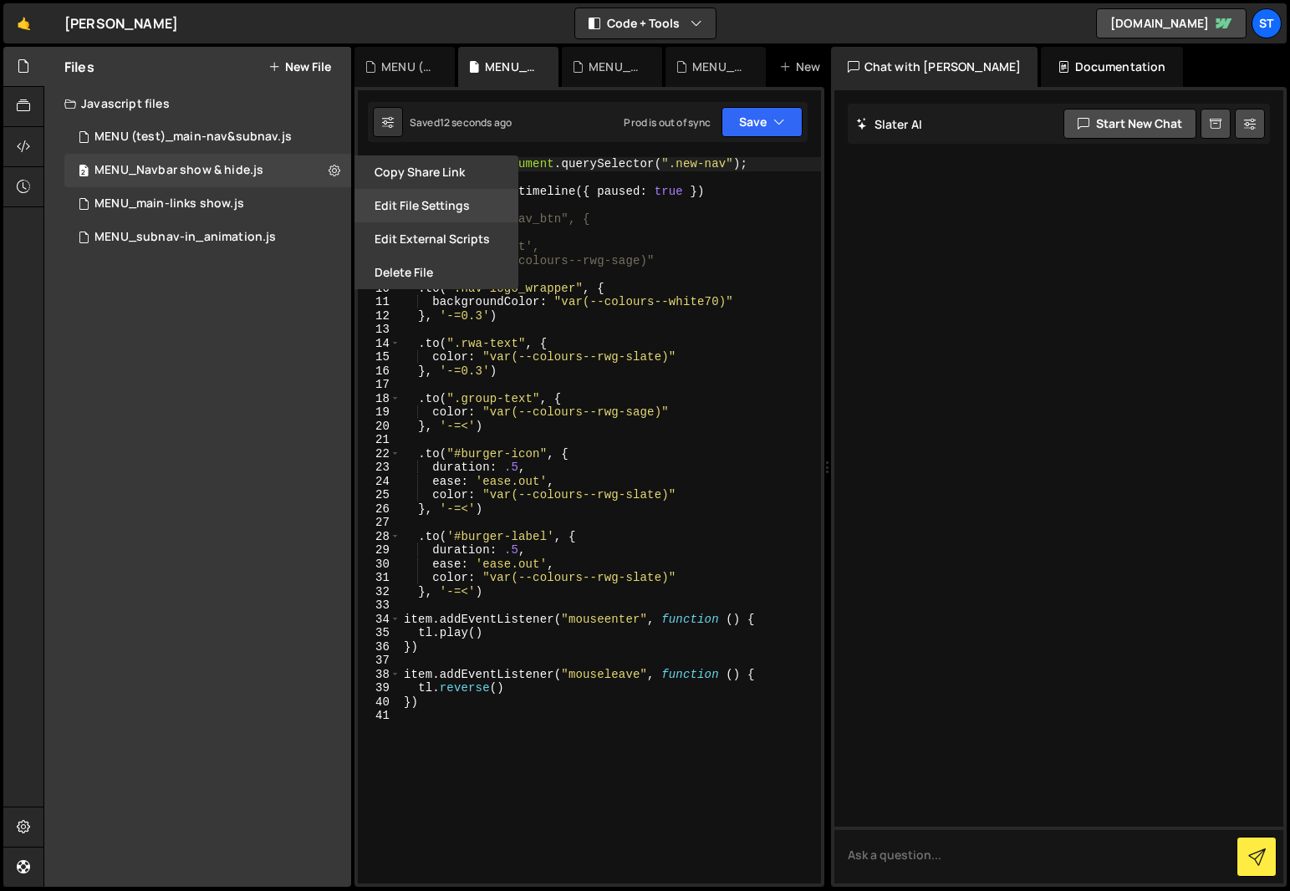
click at [441, 197] on button "Edit File Settings" at bounding box center [437, 205] width 164 height 33
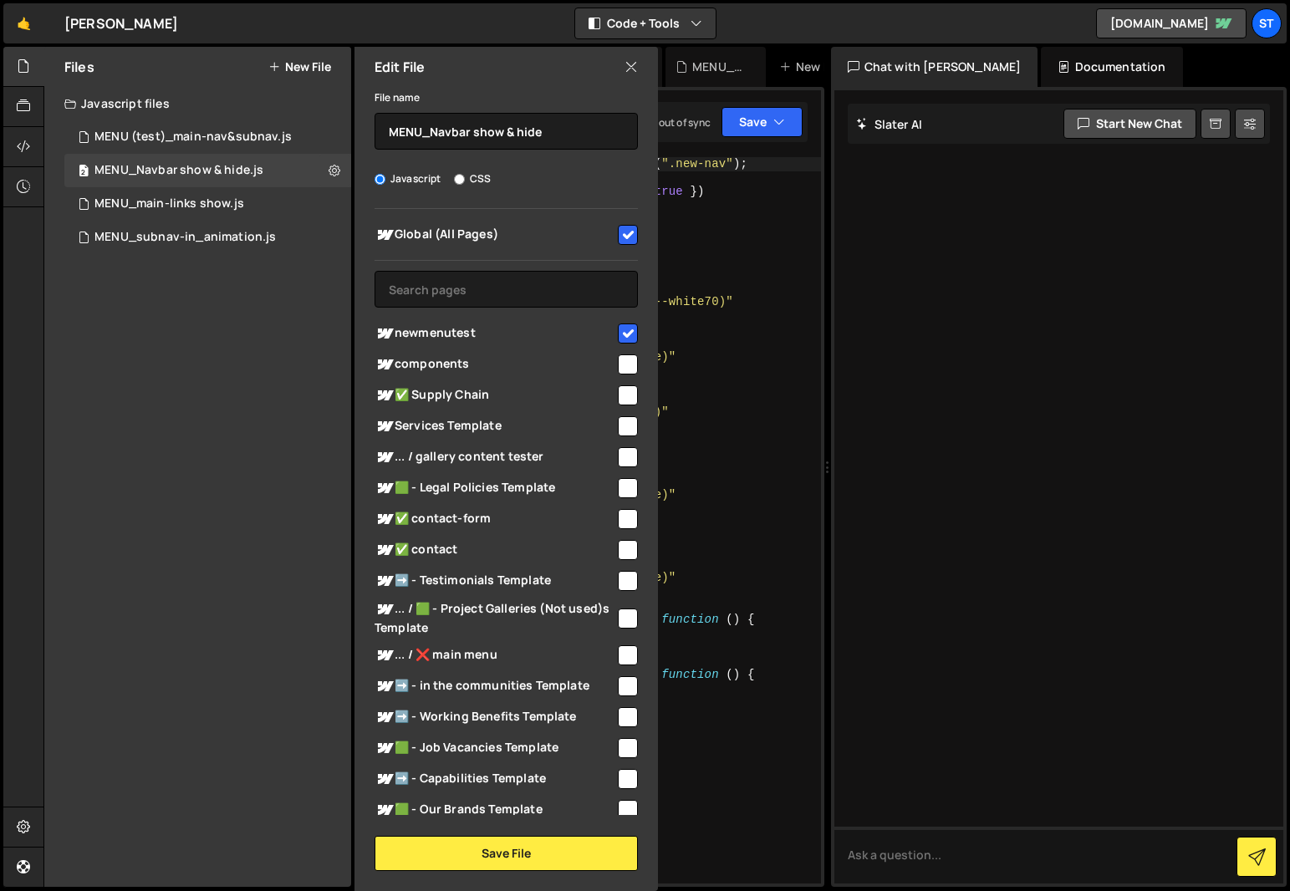
click at [618, 233] on input "checkbox" at bounding box center [628, 235] width 20 height 20
checkbox input "false"
click at [505, 849] on button "Save File" at bounding box center [506, 853] width 263 height 35
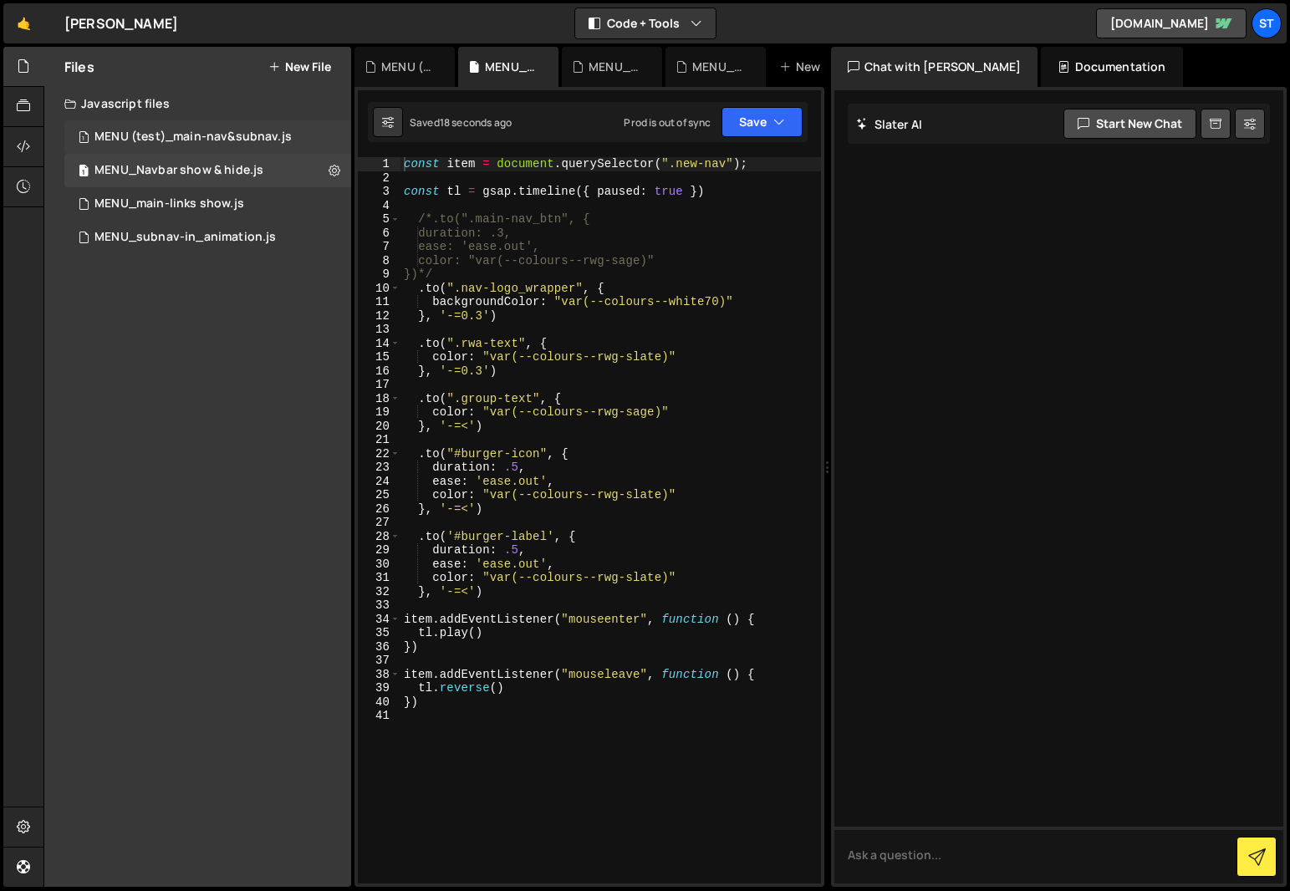
click at [288, 132] on div "1 MENU (test)_main-nav&subnav.js 0" at bounding box center [207, 136] width 287 height 33
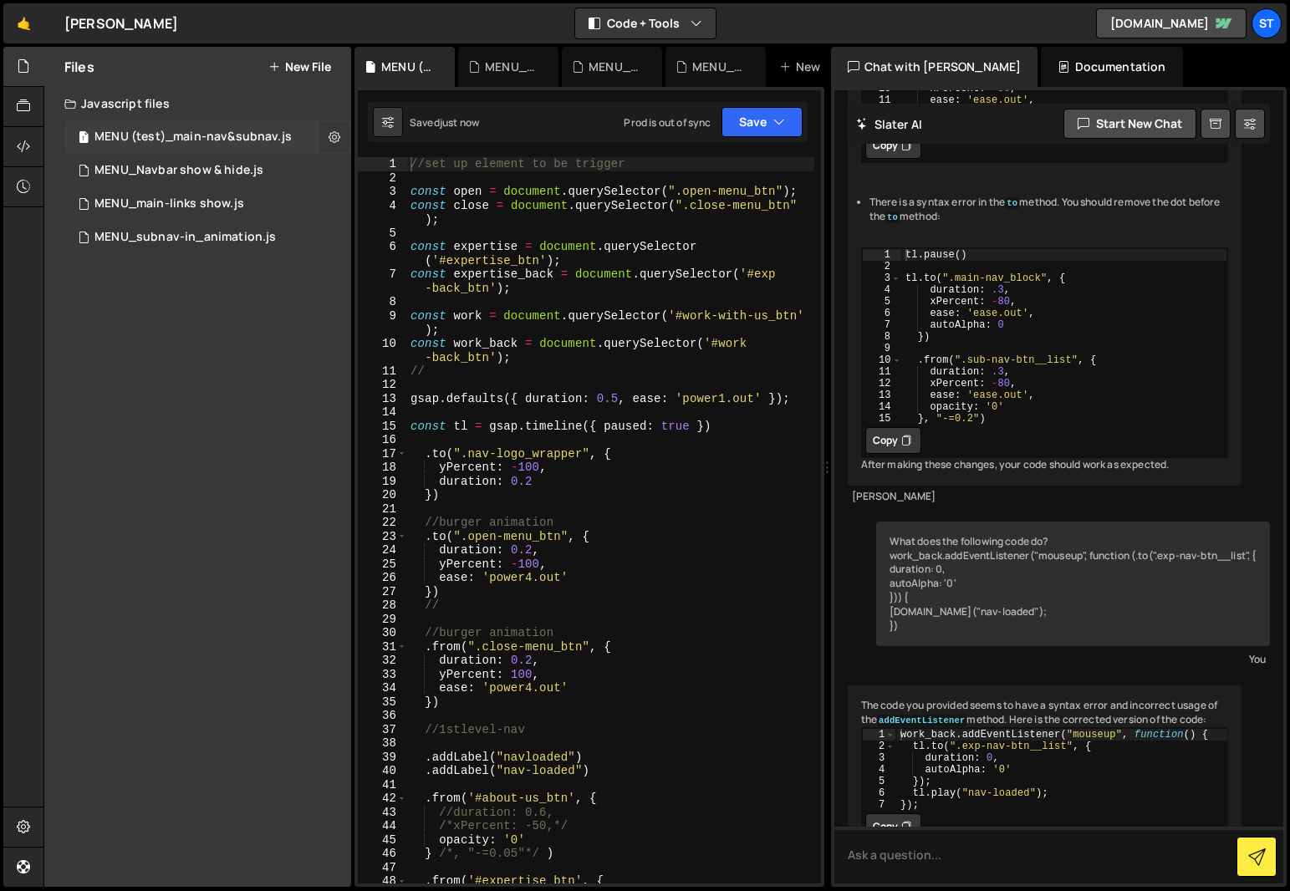
scroll to position [1989, 0]
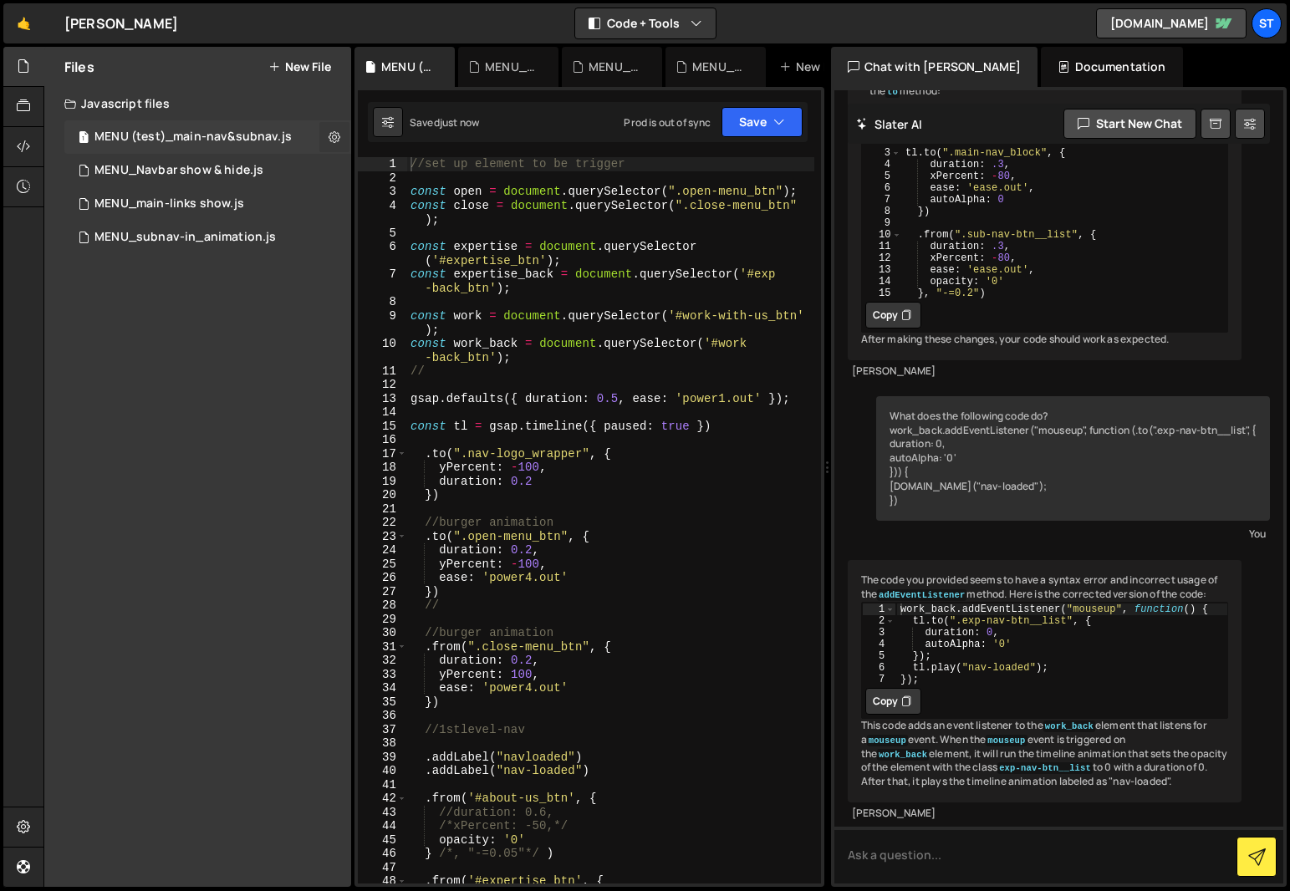
click at [339, 135] on icon at bounding box center [335, 137] width 12 height 16
type input "MENU (test)_main-nav&subnav"
radio input "true"
checkbox input "true"
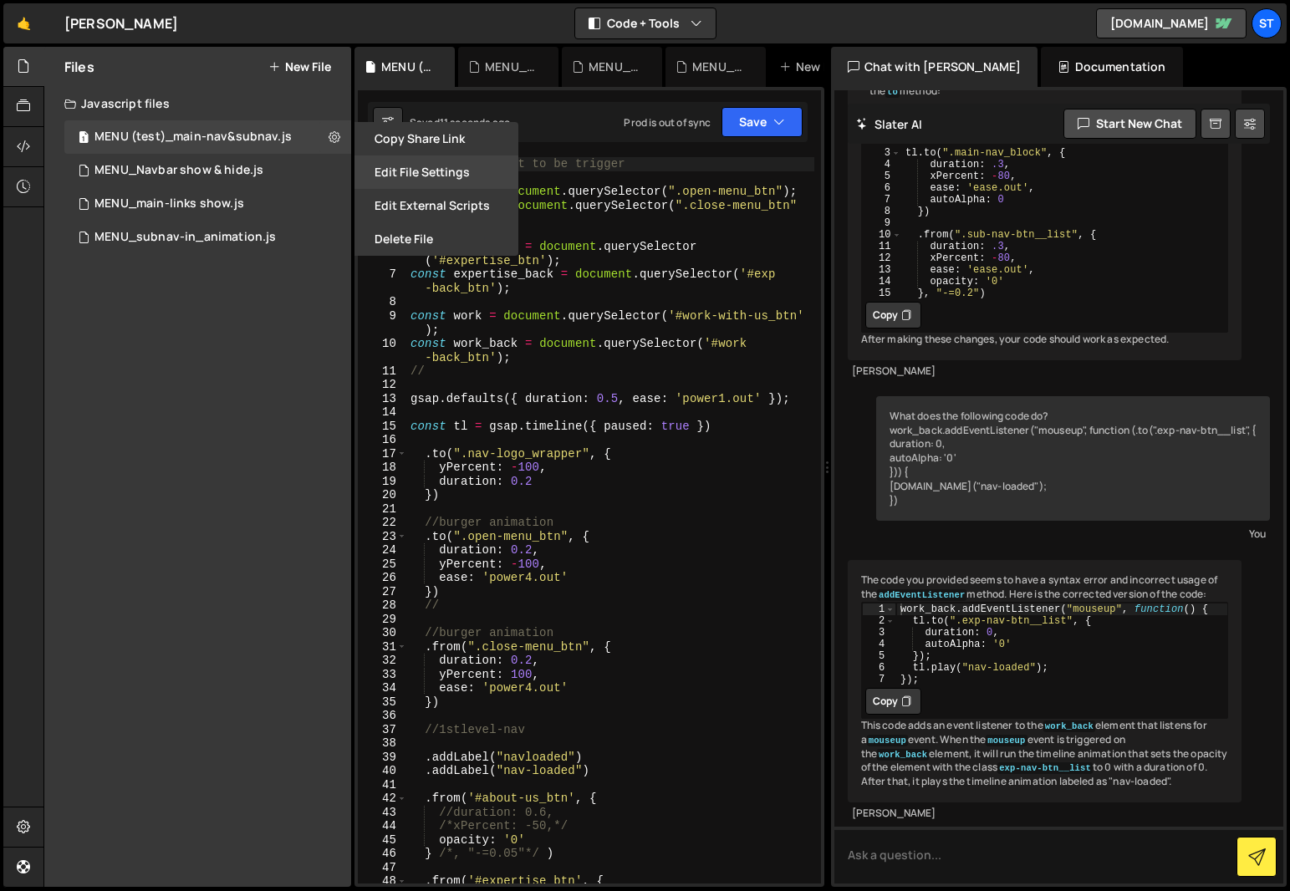
click at [415, 163] on button "Edit File Settings" at bounding box center [437, 172] width 164 height 33
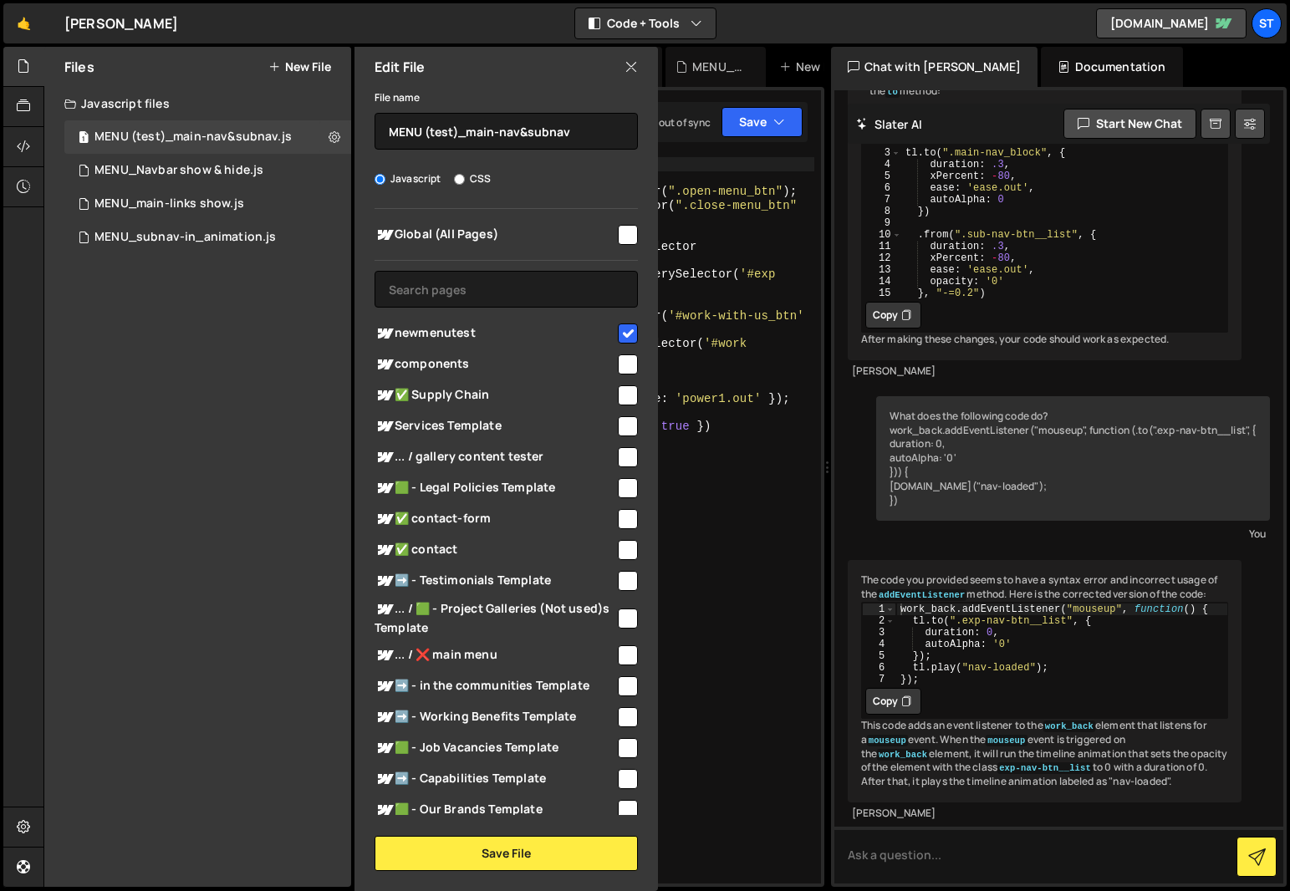
click at [630, 67] on icon at bounding box center [631, 67] width 13 height 18
checkbox input "false"
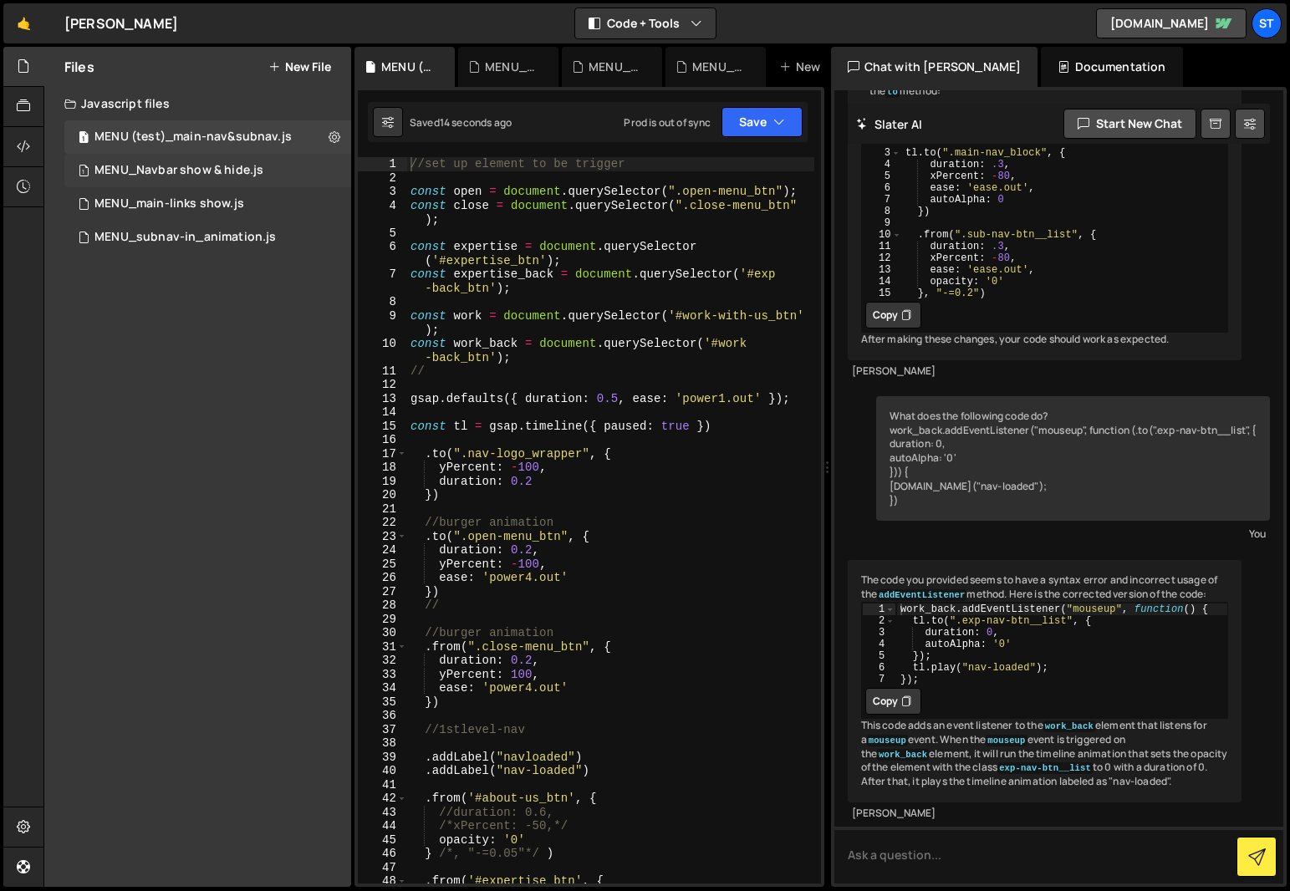
click at [226, 173] on div "MENU_Navbar show & hide.js" at bounding box center [178, 170] width 169 height 15
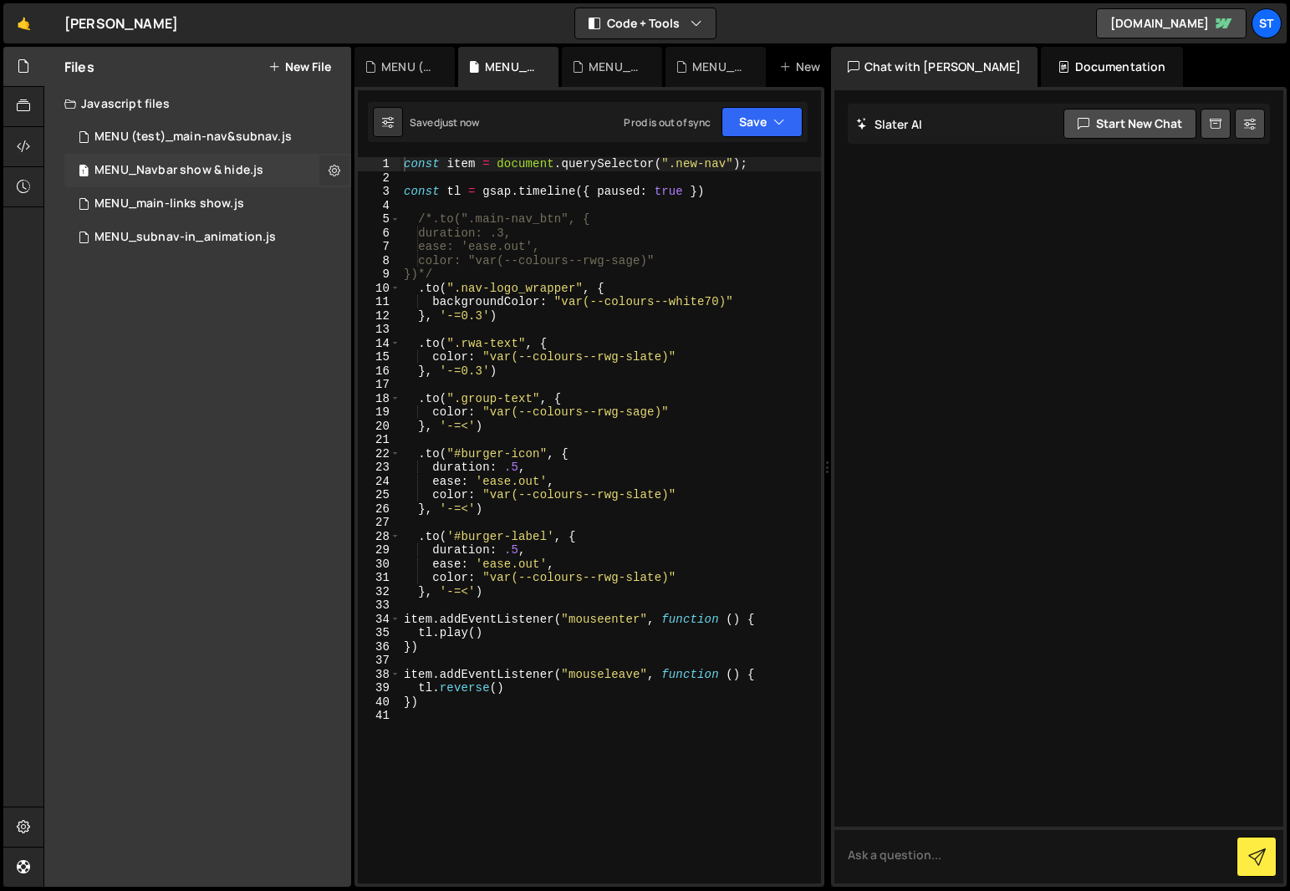
scroll to position [0, 0]
click at [336, 170] on icon at bounding box center [335, 170] width 12 height 16
type input "MENU_Navbar show & hide"
radio input "true"
checkbox input "true"
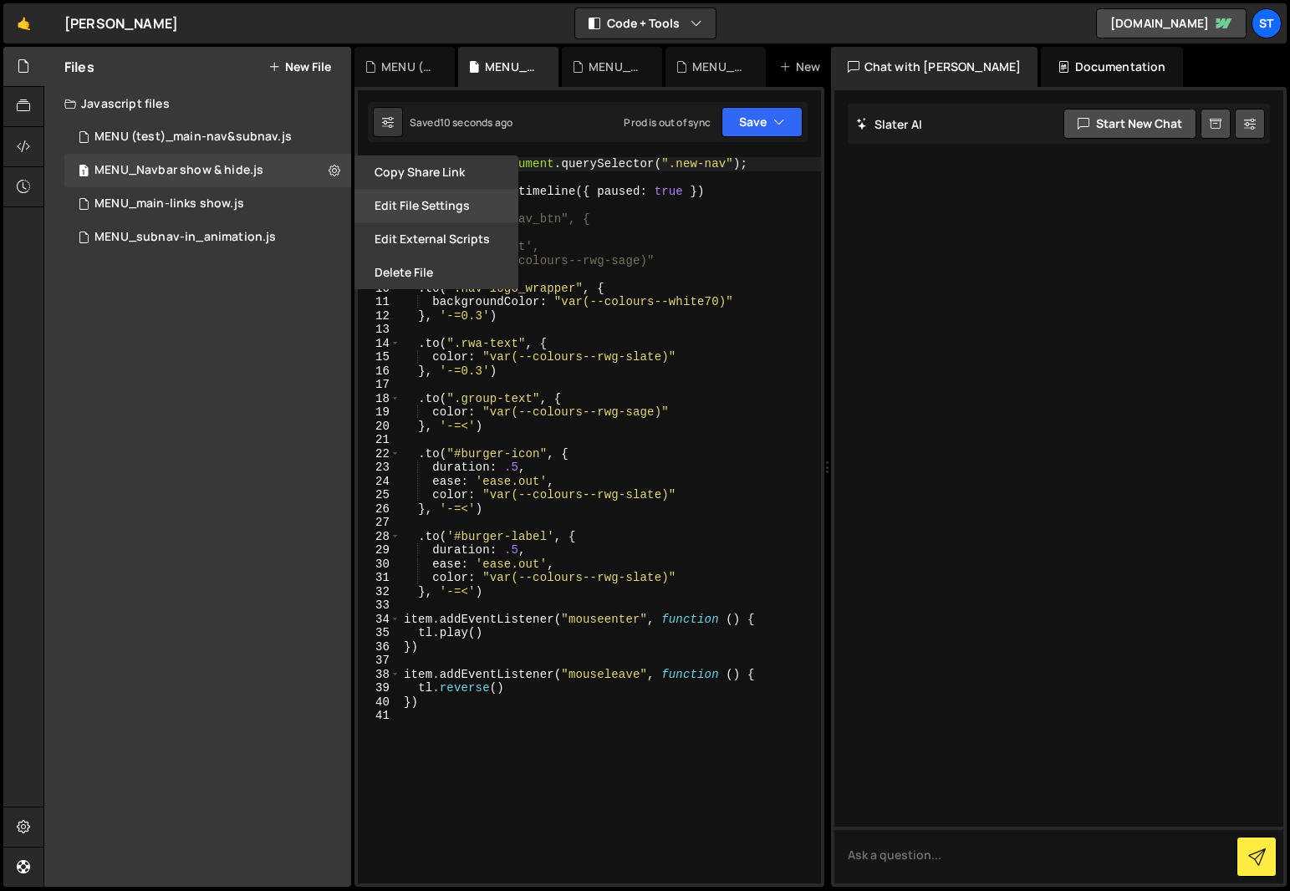
click at [413, 203] on button "Edit File Settings" at bounding box center [437, 205] width 164 height 33
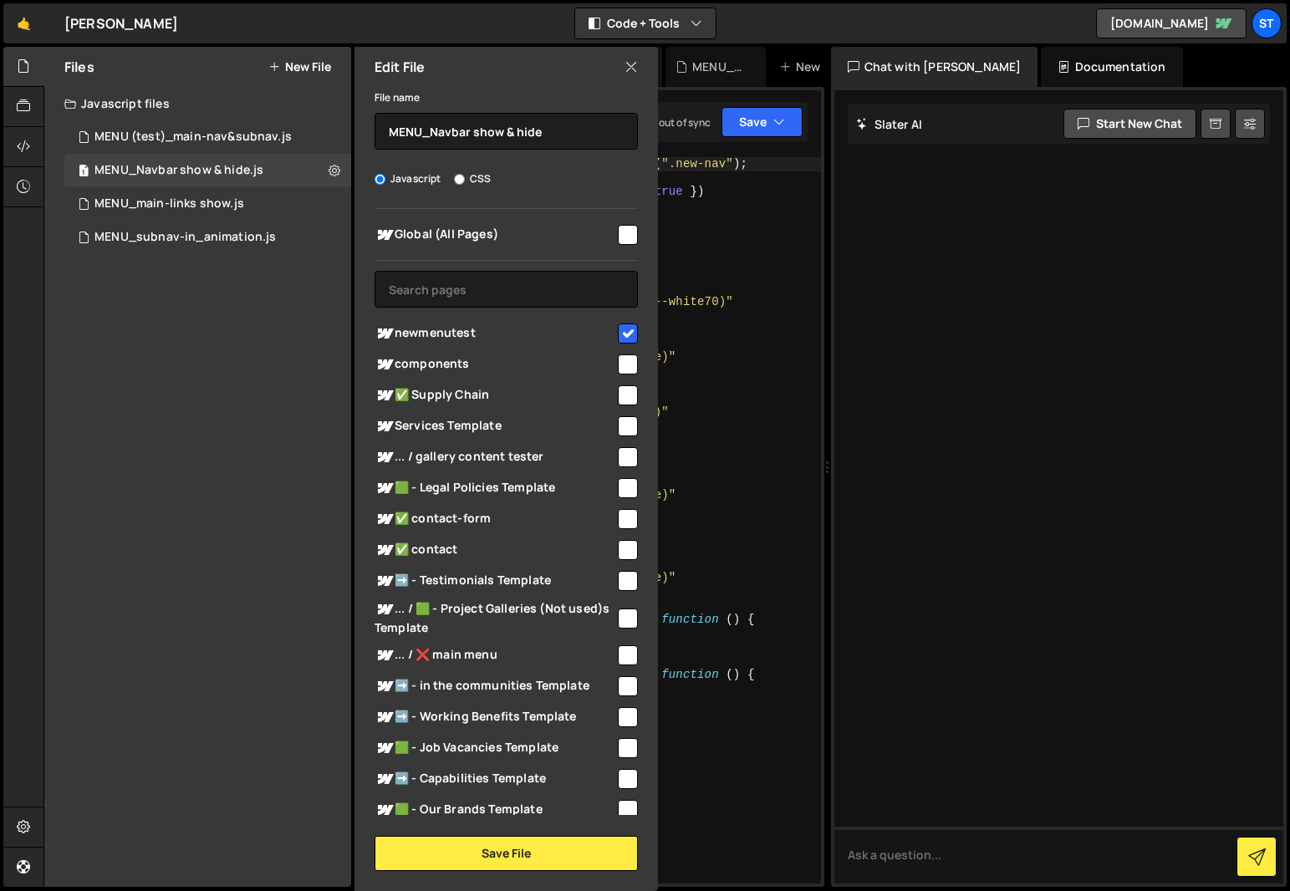
click at [631, 61] on icon at bounding box center [631, 67] width 13 height 18
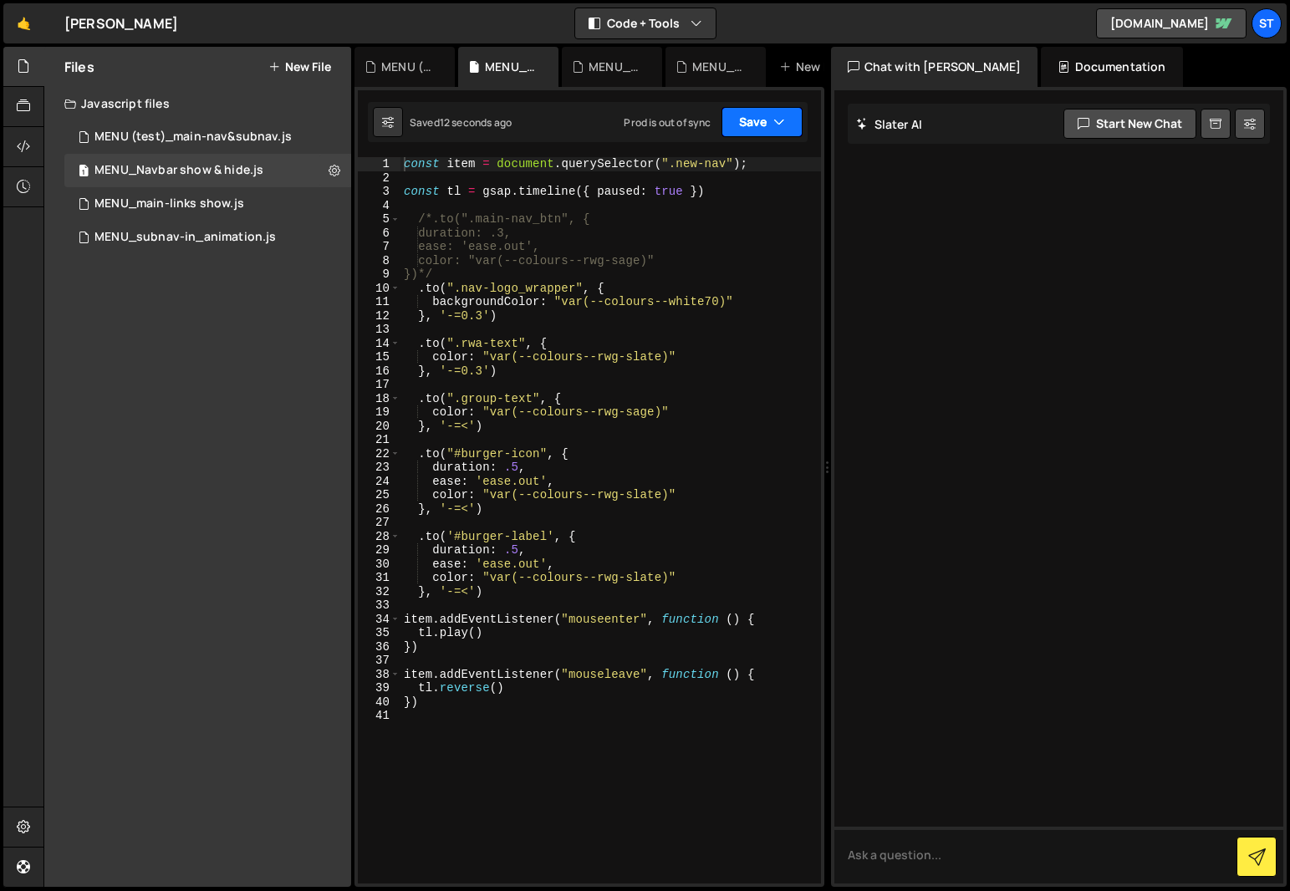
click at [762, 123] on button "Save" at bounding box center [762, 122] width 81 height 30
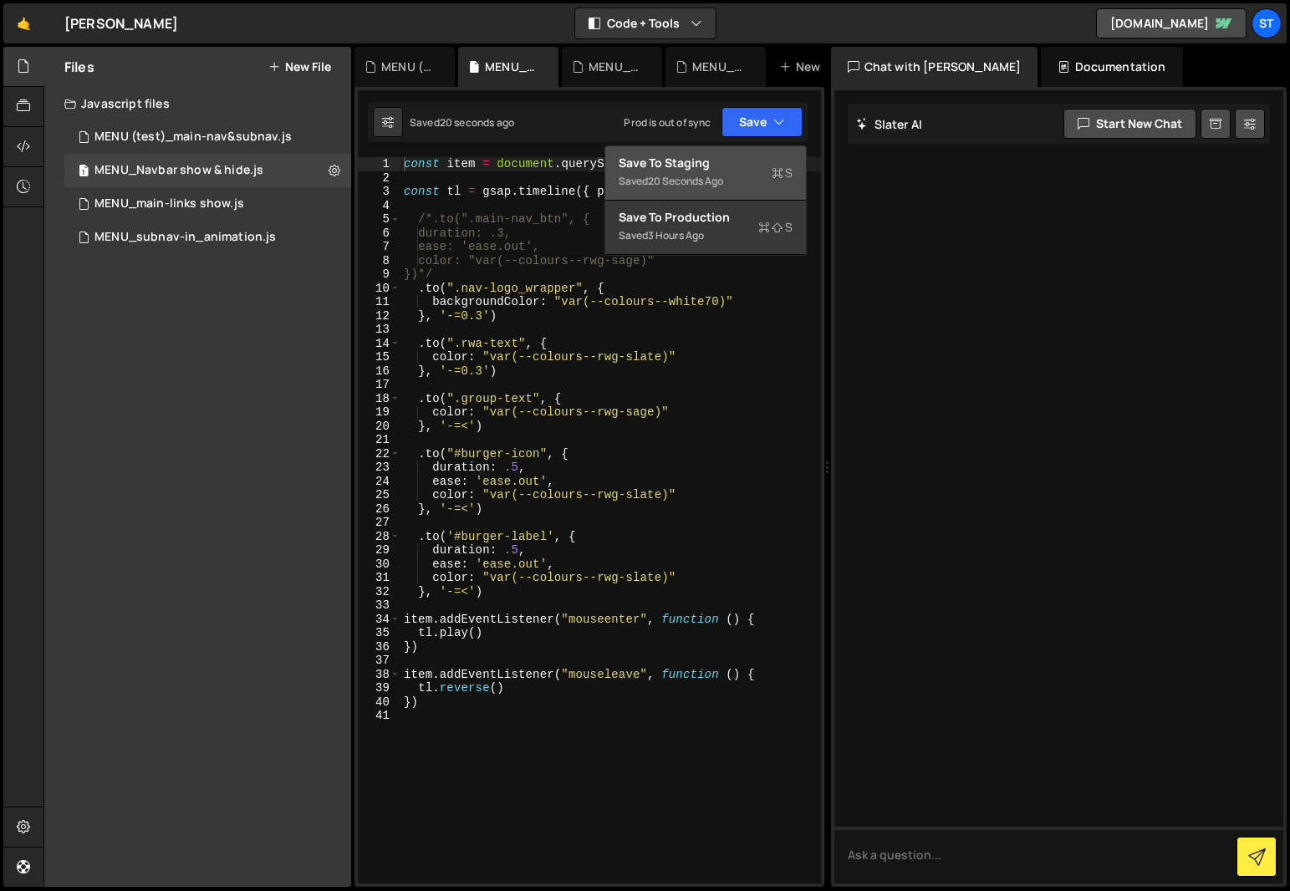
click at [699, 163] on div "Save to Staging S" at bounding box center [706, 163] width 174 height 17
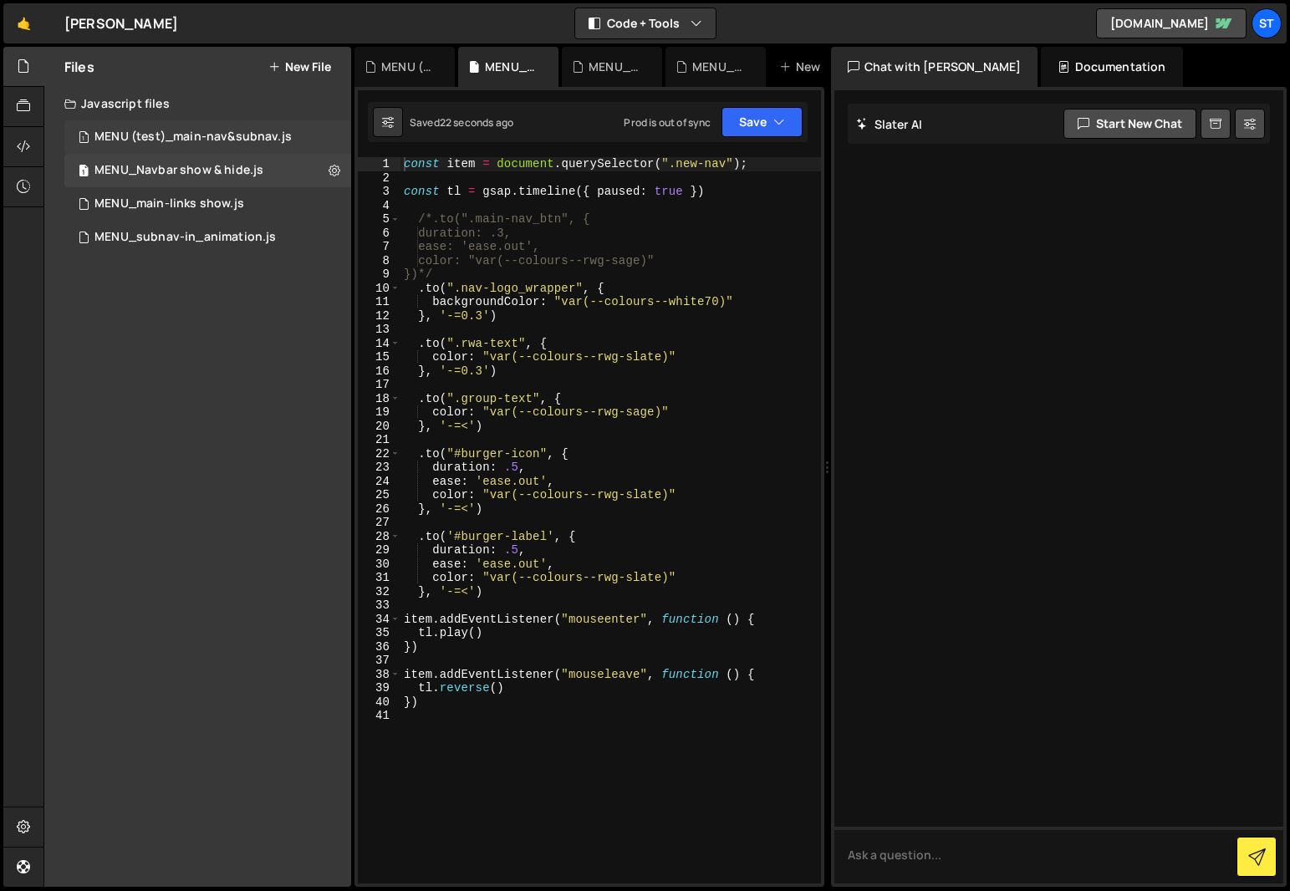
click at [268, 135] on div "MENU (test)_main-nav&subnav.js" at bounding box center [192, 137] width 197 height 15
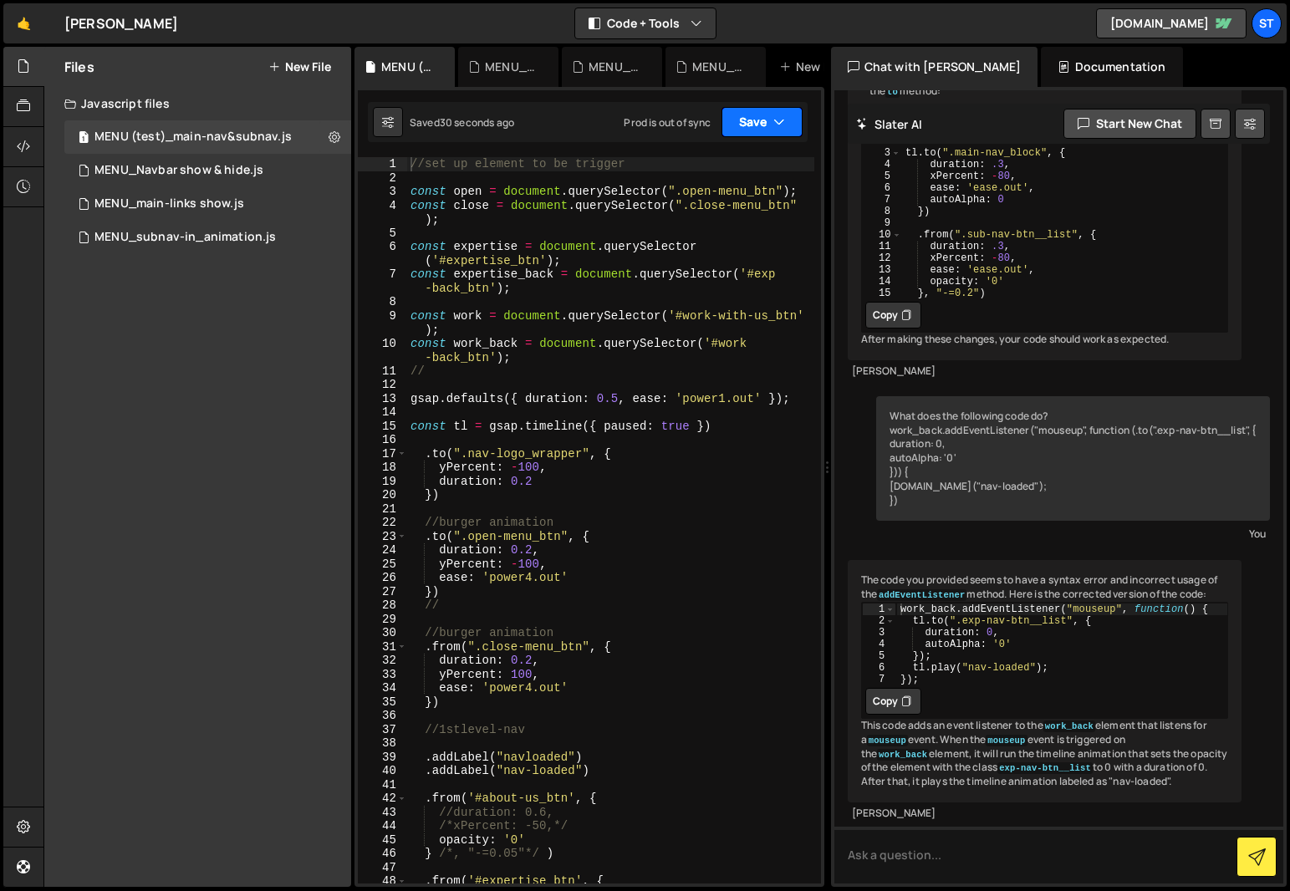
scroll to position [1989, 0]
click at [759, 119] on button "Save" at bounding box center [762, 122] width 81 height 30
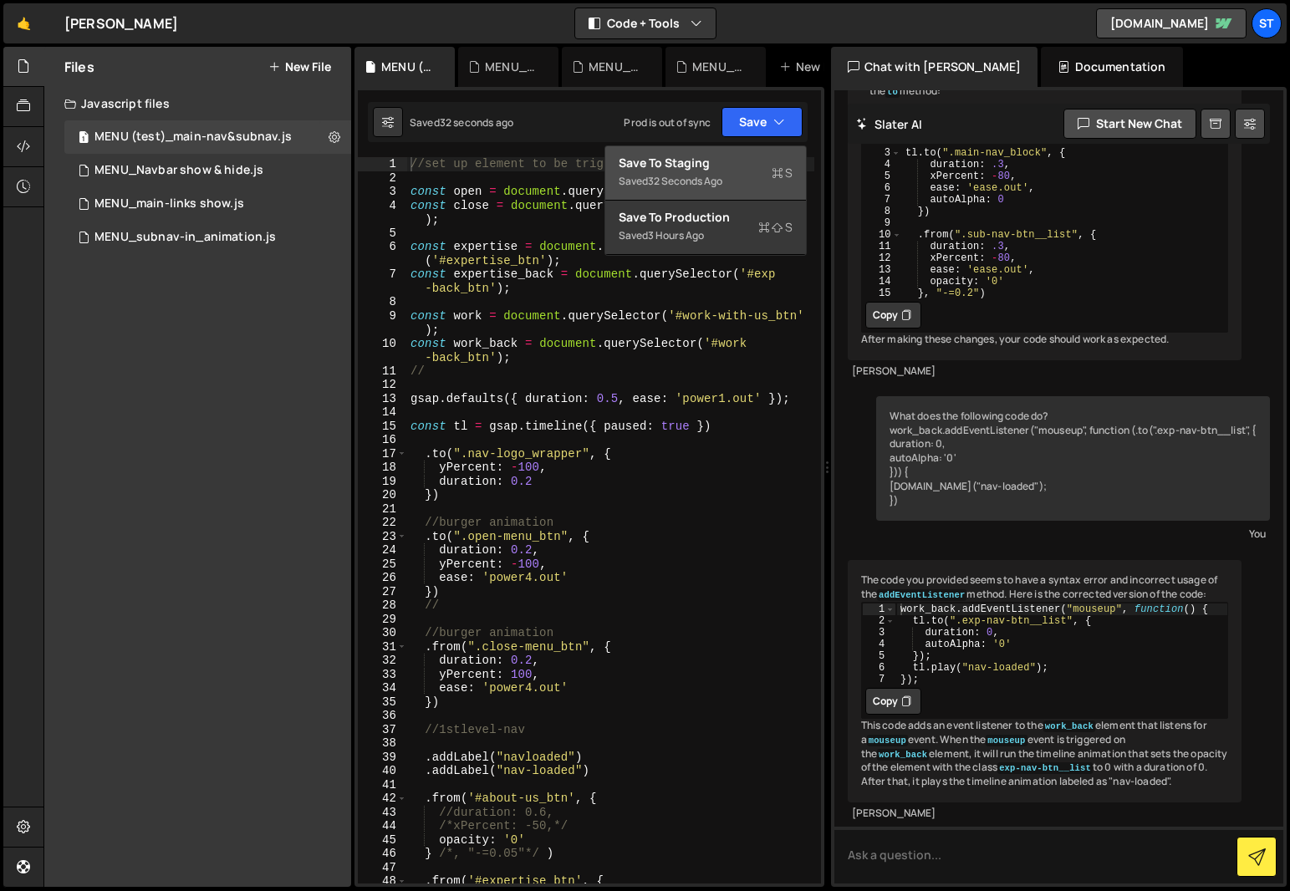
click at [704, 171] on div "Saved 32 seconds ago" at bounding box center [706, 181] width 174 height 20
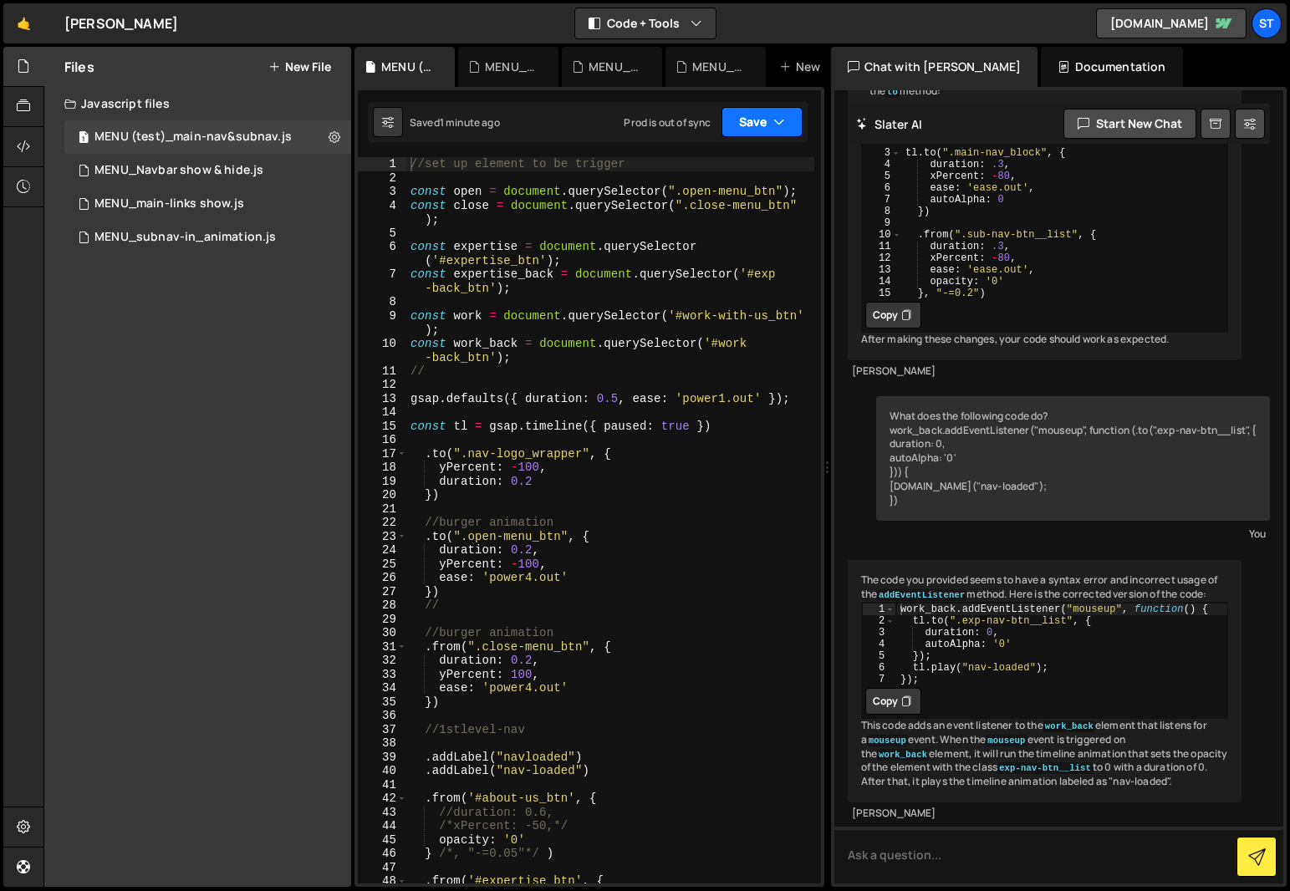
click at [774, 117] on icon "button" at bounding box center [780, 122] width 12 height 17
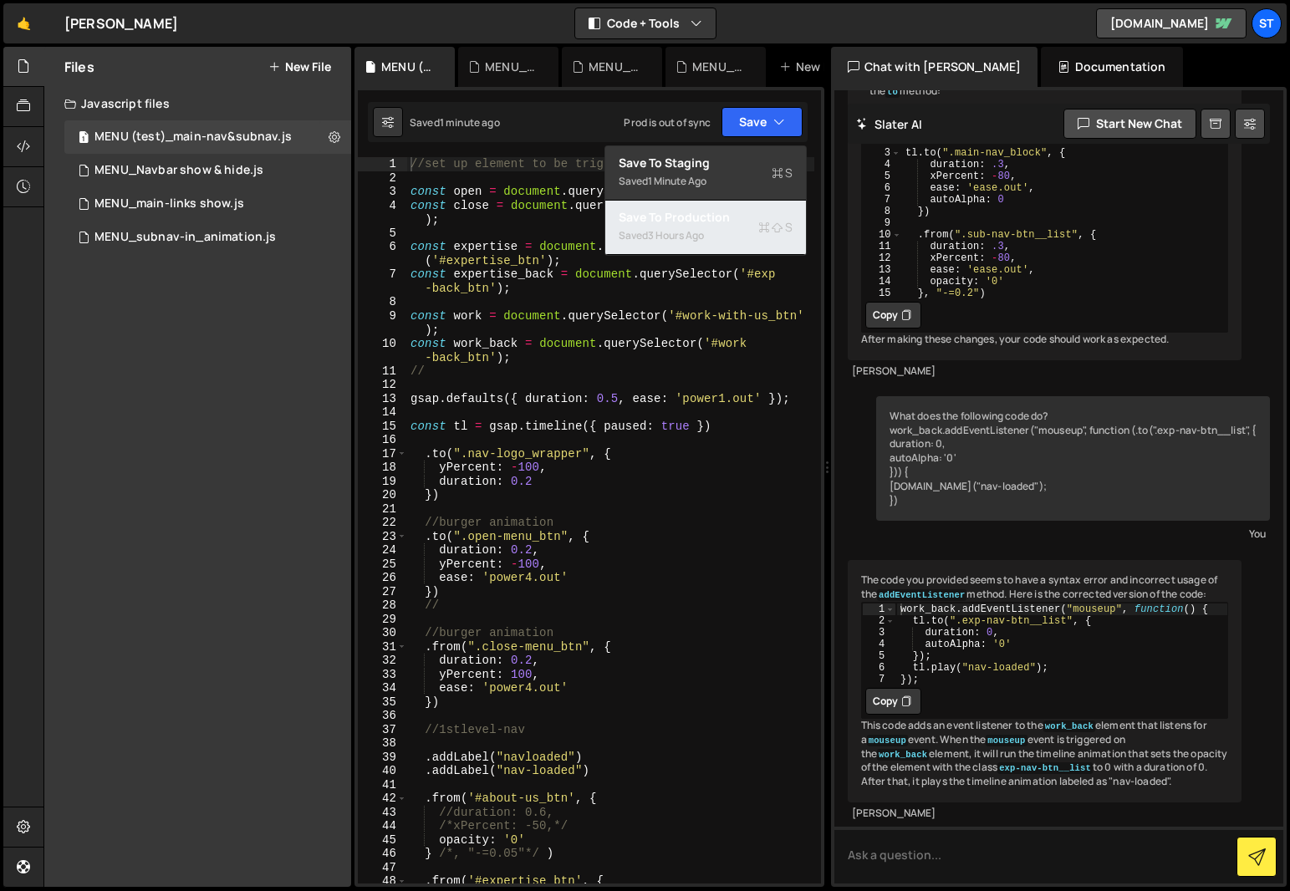
drag, startPoint x: 735, startPoint y: 229, endPoint x: 763, endPoint y: 424, distance: 196.8
click at [763, 424] on div "Debug Explain Copy MENU (test)_main-nav&subnav.js MENU_Navbar show & hide.js ME…" at bounding box center [590, 467] width 470 height 841
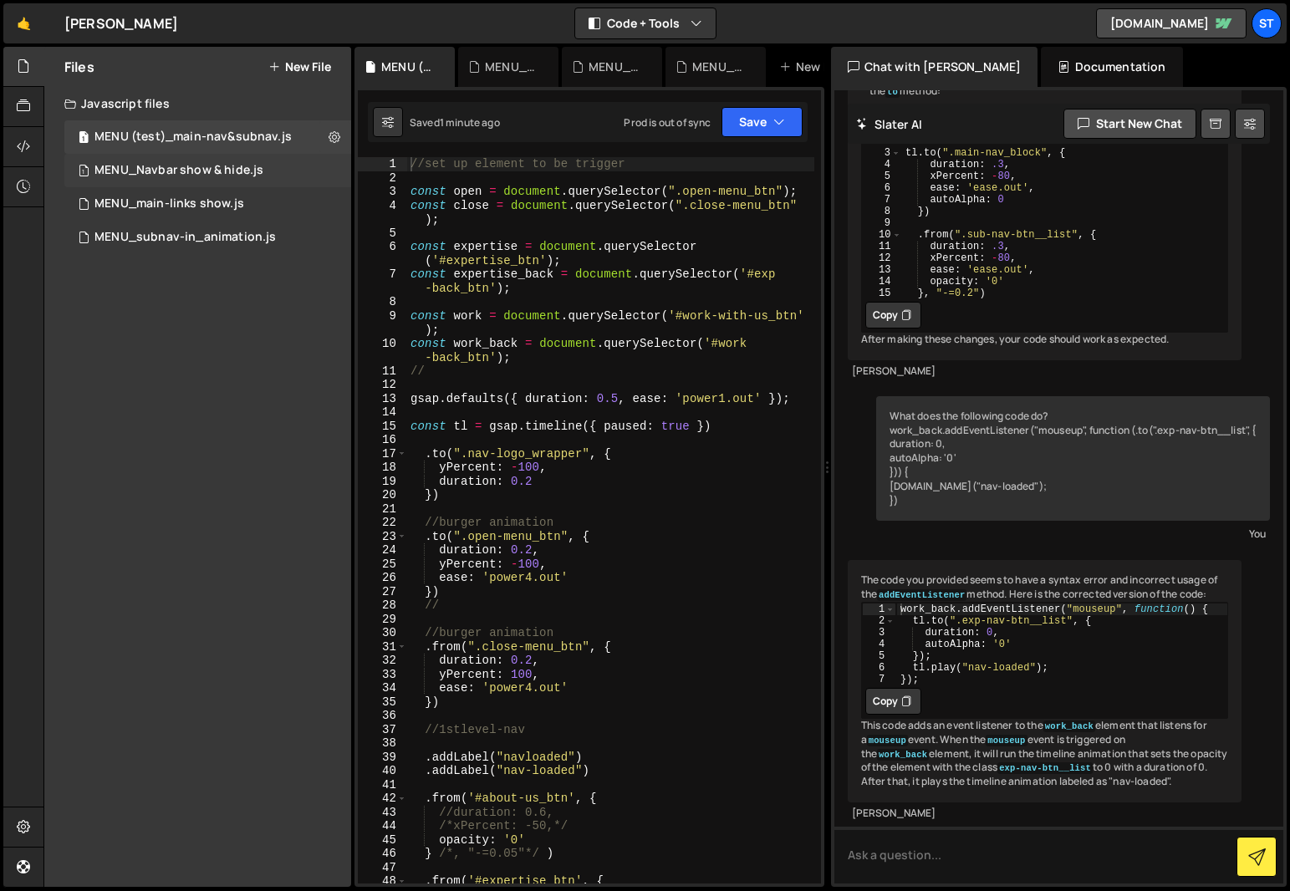
click at [289, 171] on div "1 MENU_Navbar show & hide.js 0" at bounding box center [207, 170] width 287 height 33
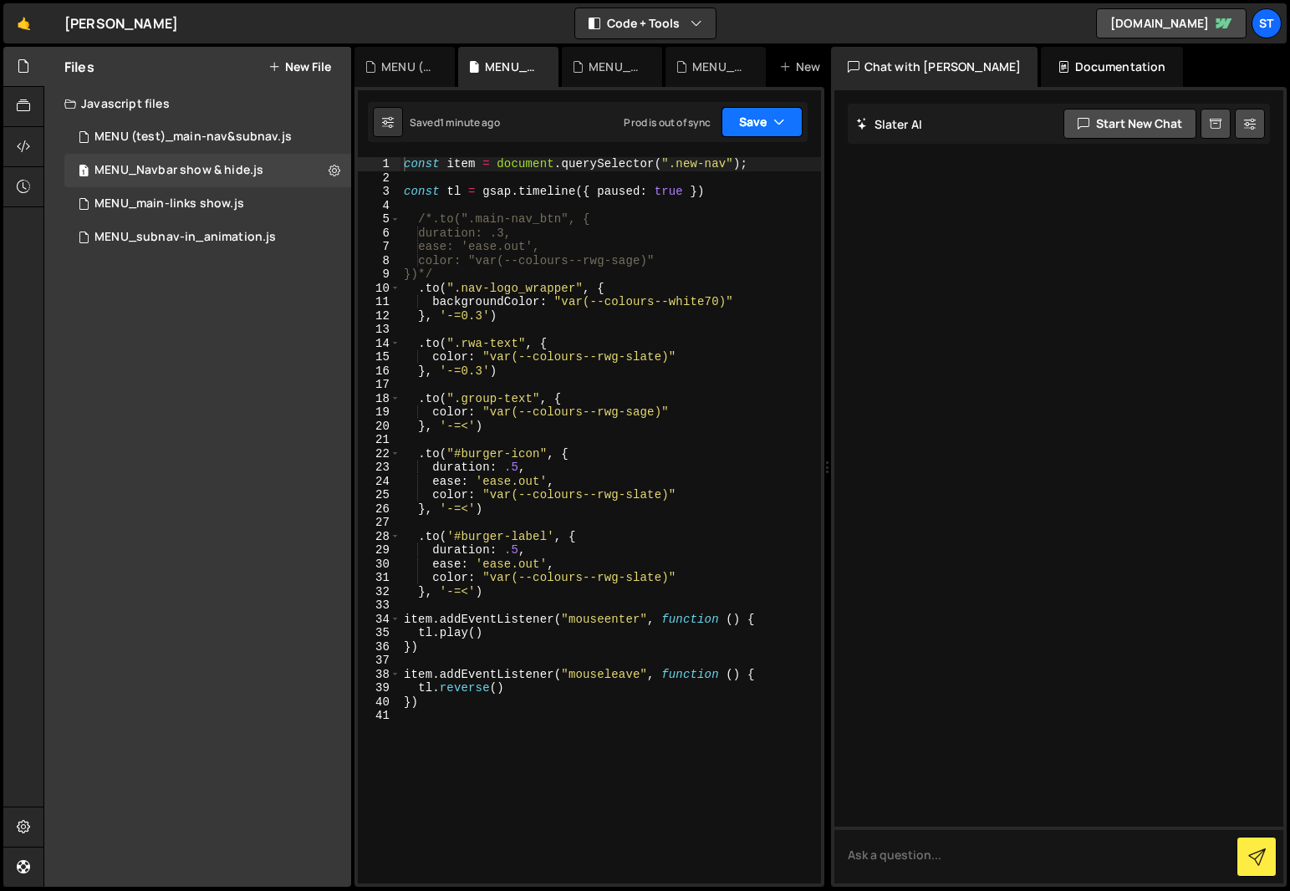
click at [779, 116] on icon "button" at bounding box center [780, 122] width 12 height 17
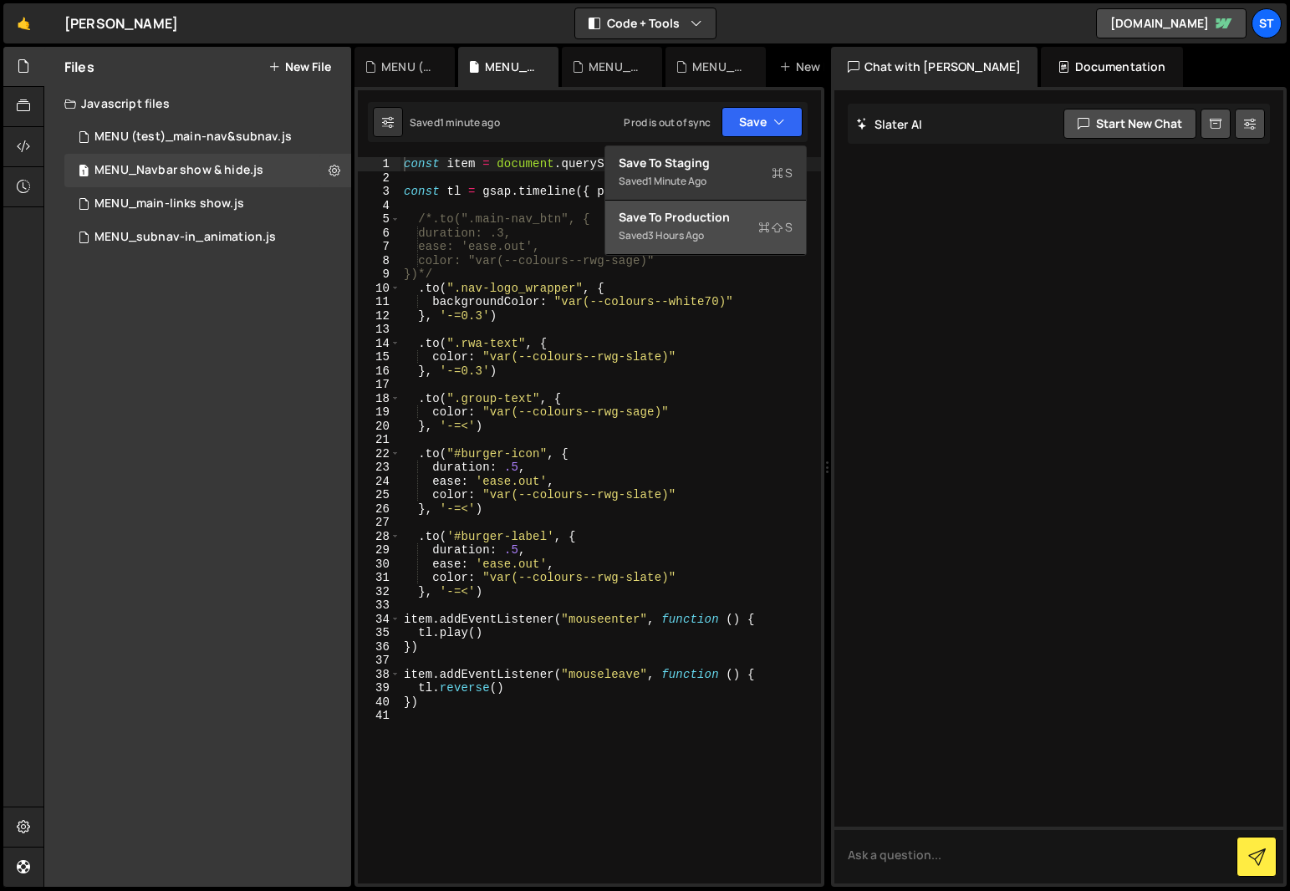
click at [688, 228] on div "3 hours ago" at bounding box center [676, 235] width 56 height 14
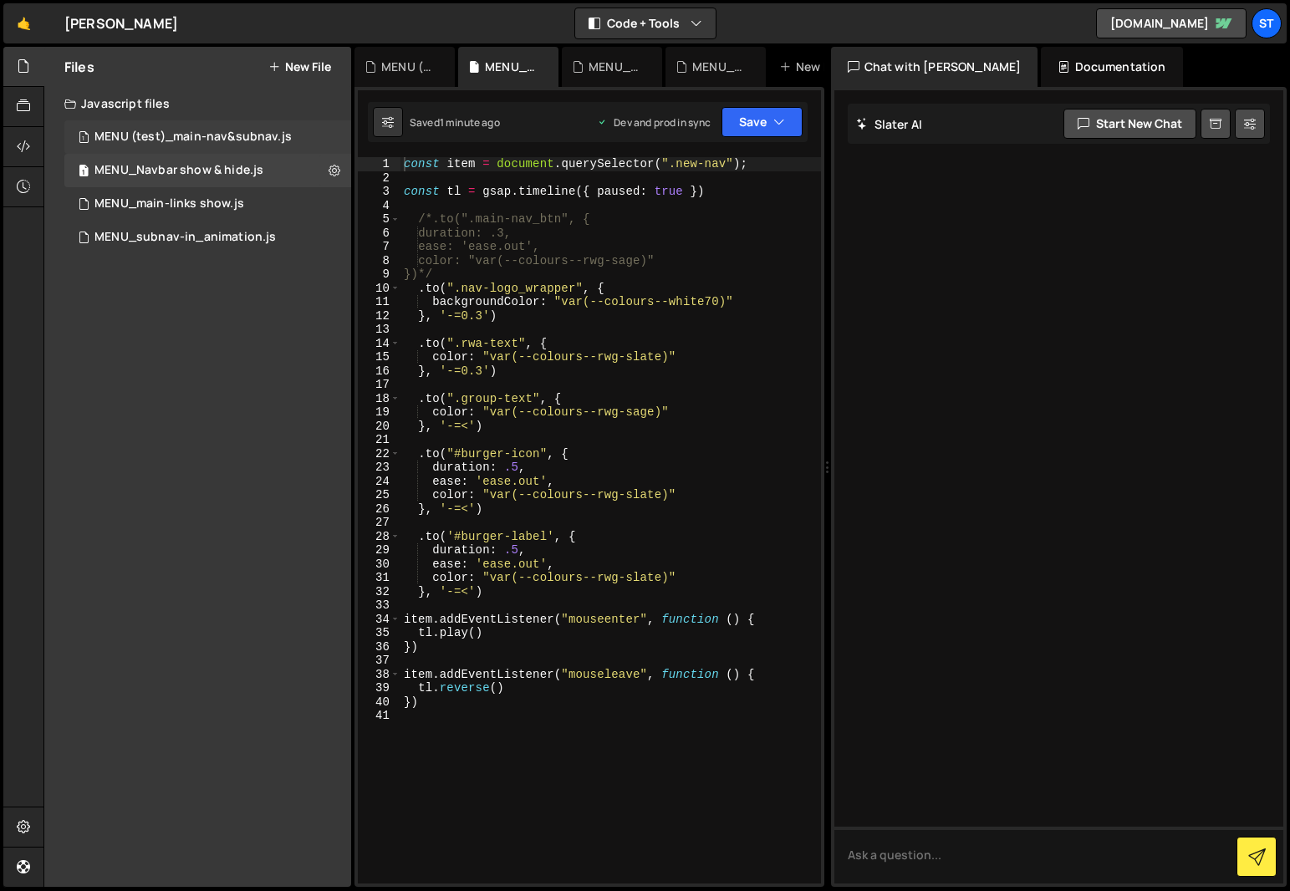
click at [249, 135] on div "MENU (test)_main-nav&subnav.js" at bounding box center [192, 137] width 197 height 15
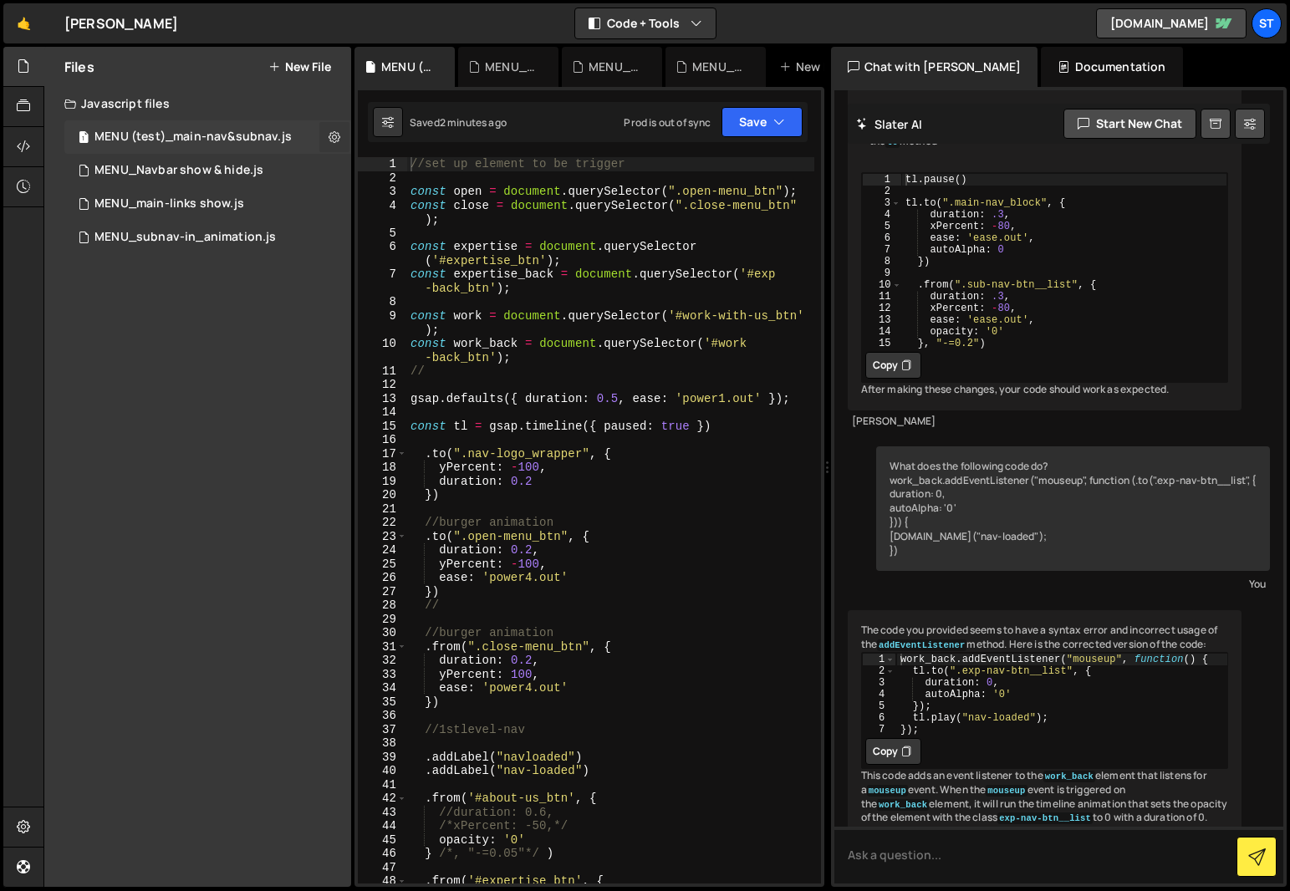
scroll to position [1989, 0]
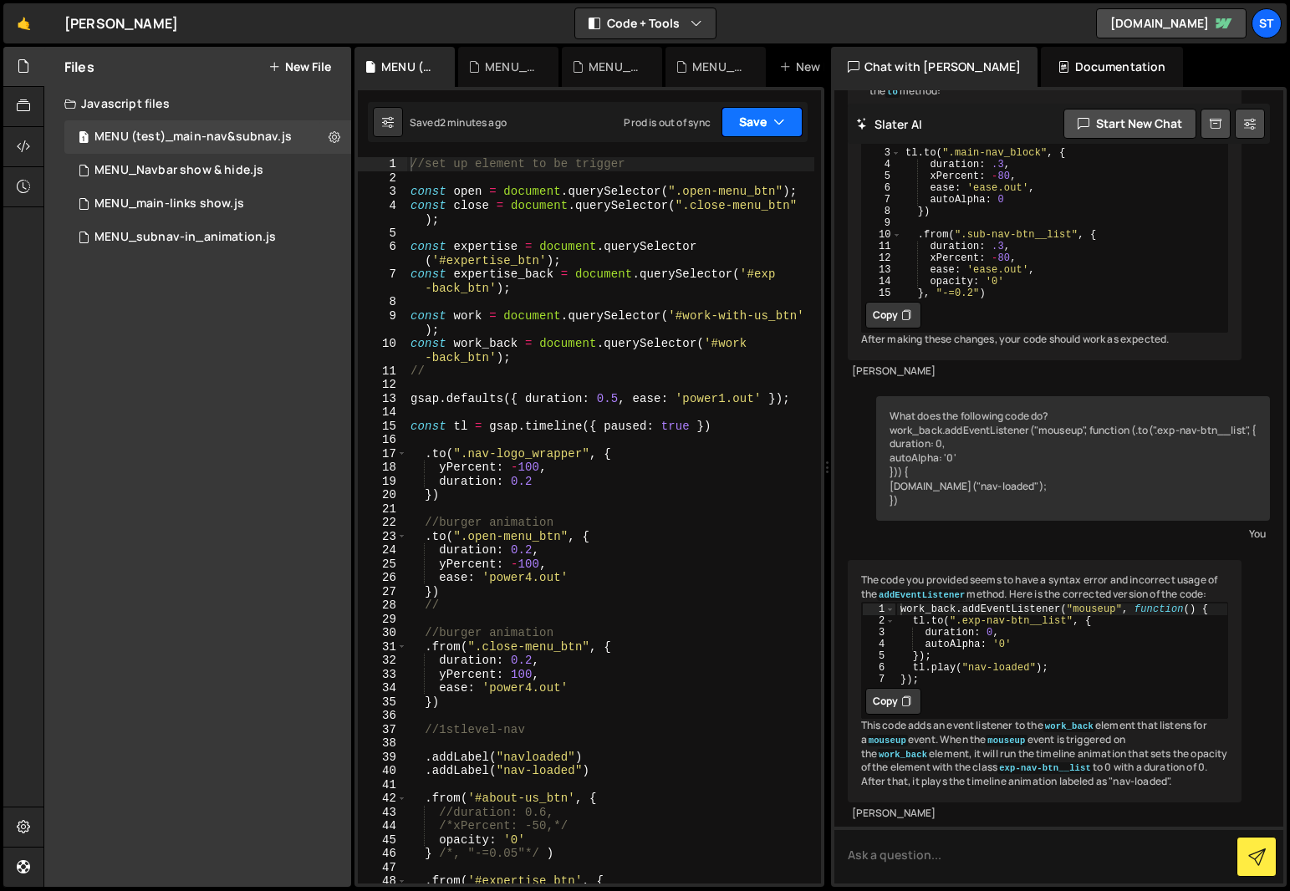
click at [784, 117] on icon "button" at bounding box center [780, 122] width 12 height 17
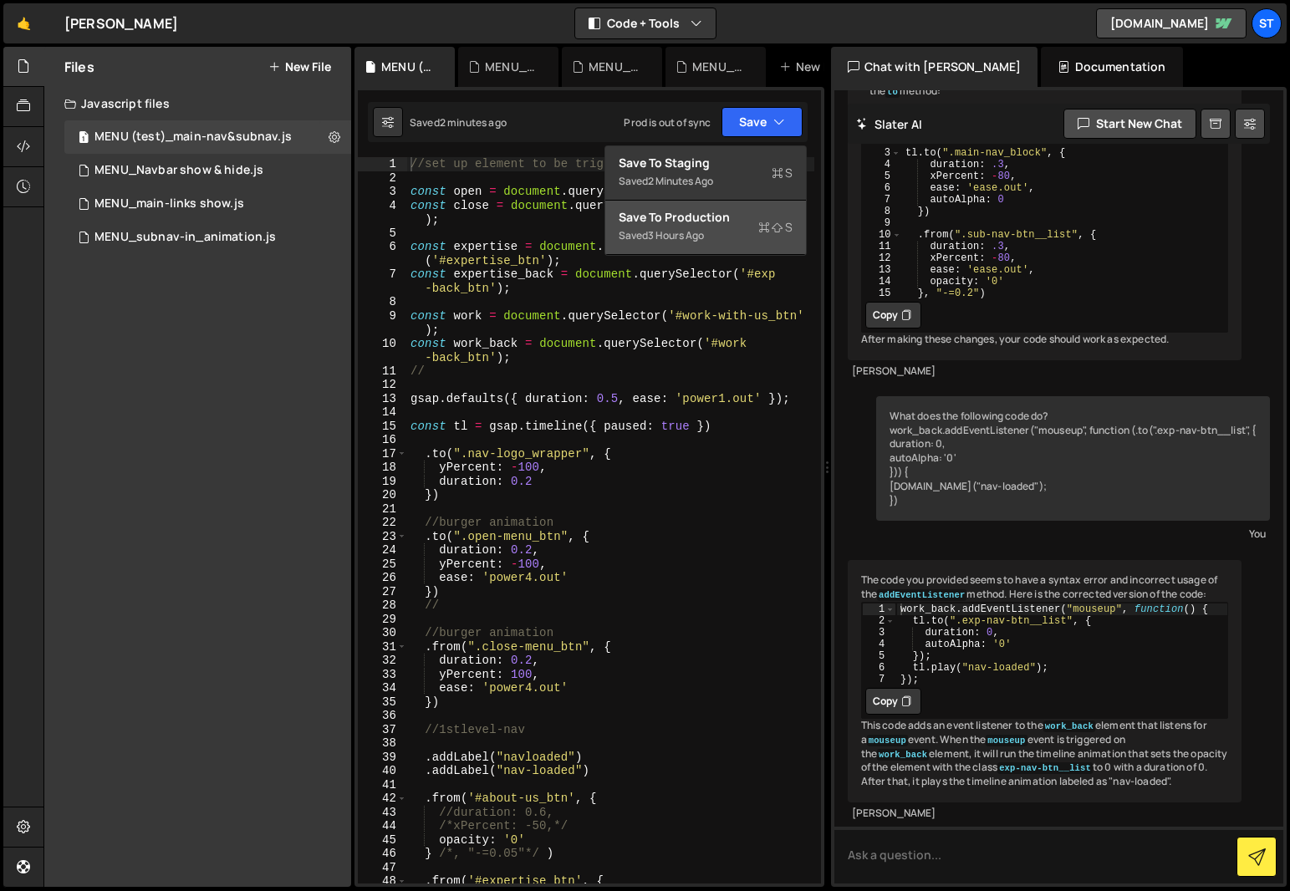
click at [700, 210] on div "Save to Production S" at bounding box center [706, 217] width 174 height 17
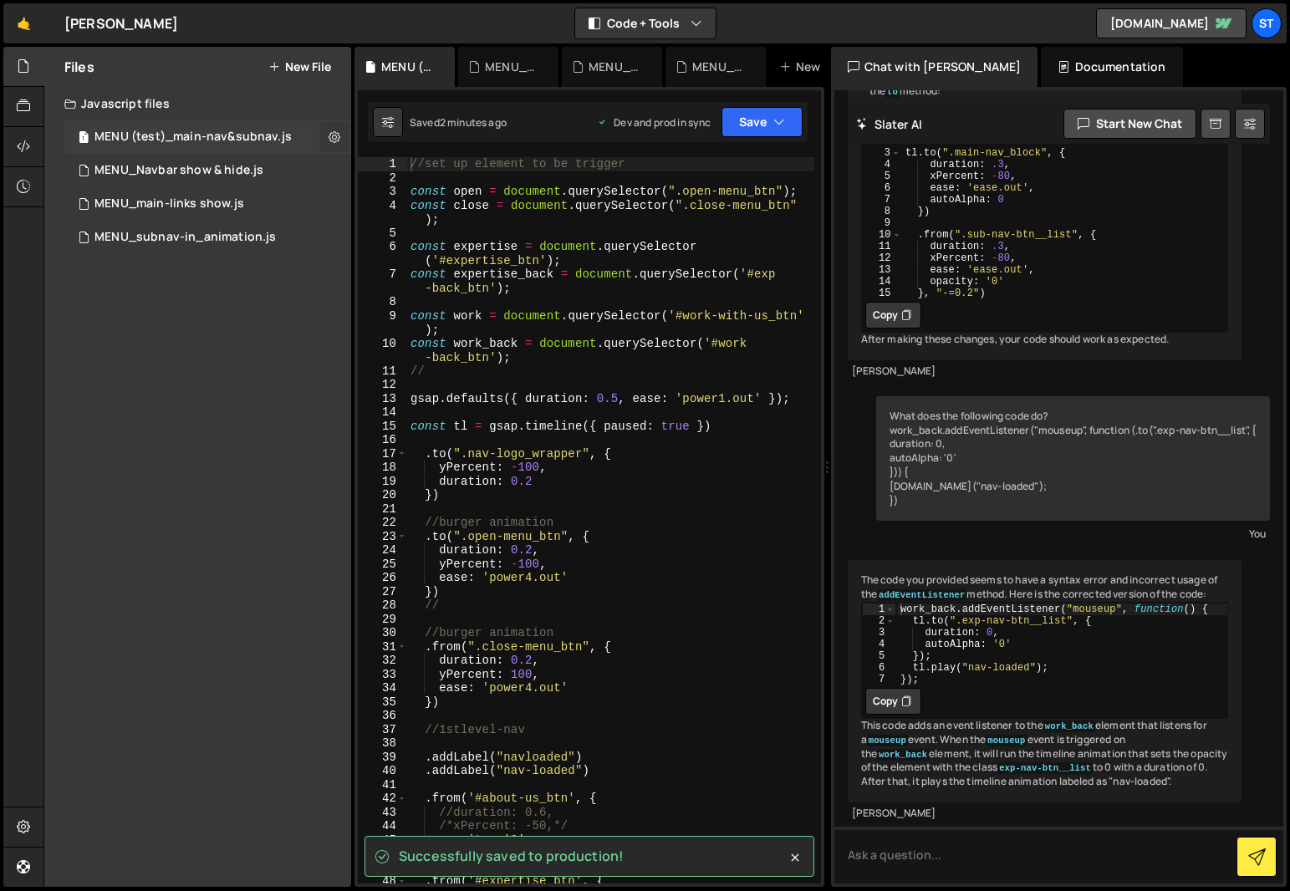
click at [333, 134] on icon at bounding box center [335, 137] width 12 height 16
type input "MENU (test)_main-nav&subnav"
radio input "true"
checkbox input "true"
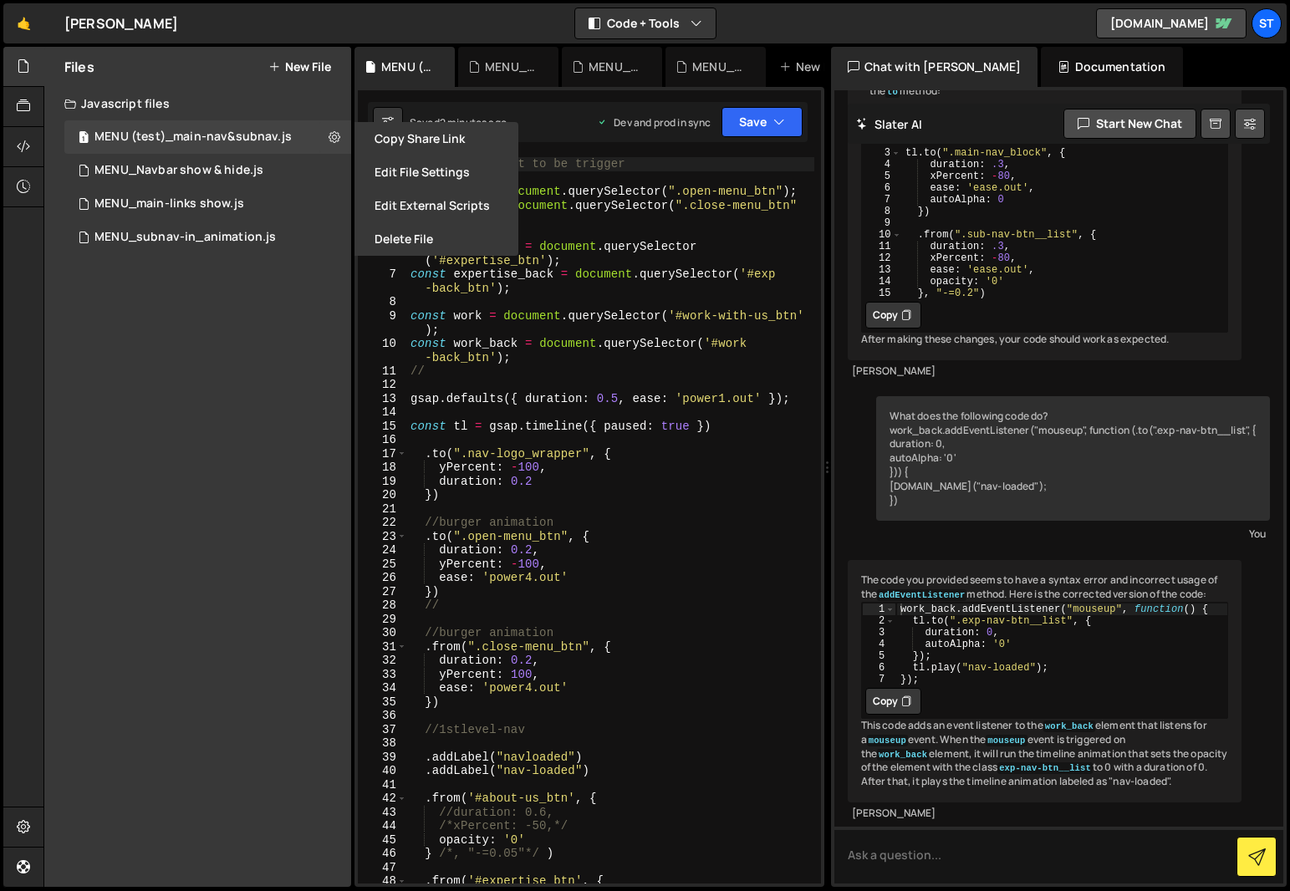
click at [394, 181] on button "Edit File Settings" at bounding box center [437, 172] width 164 height 33
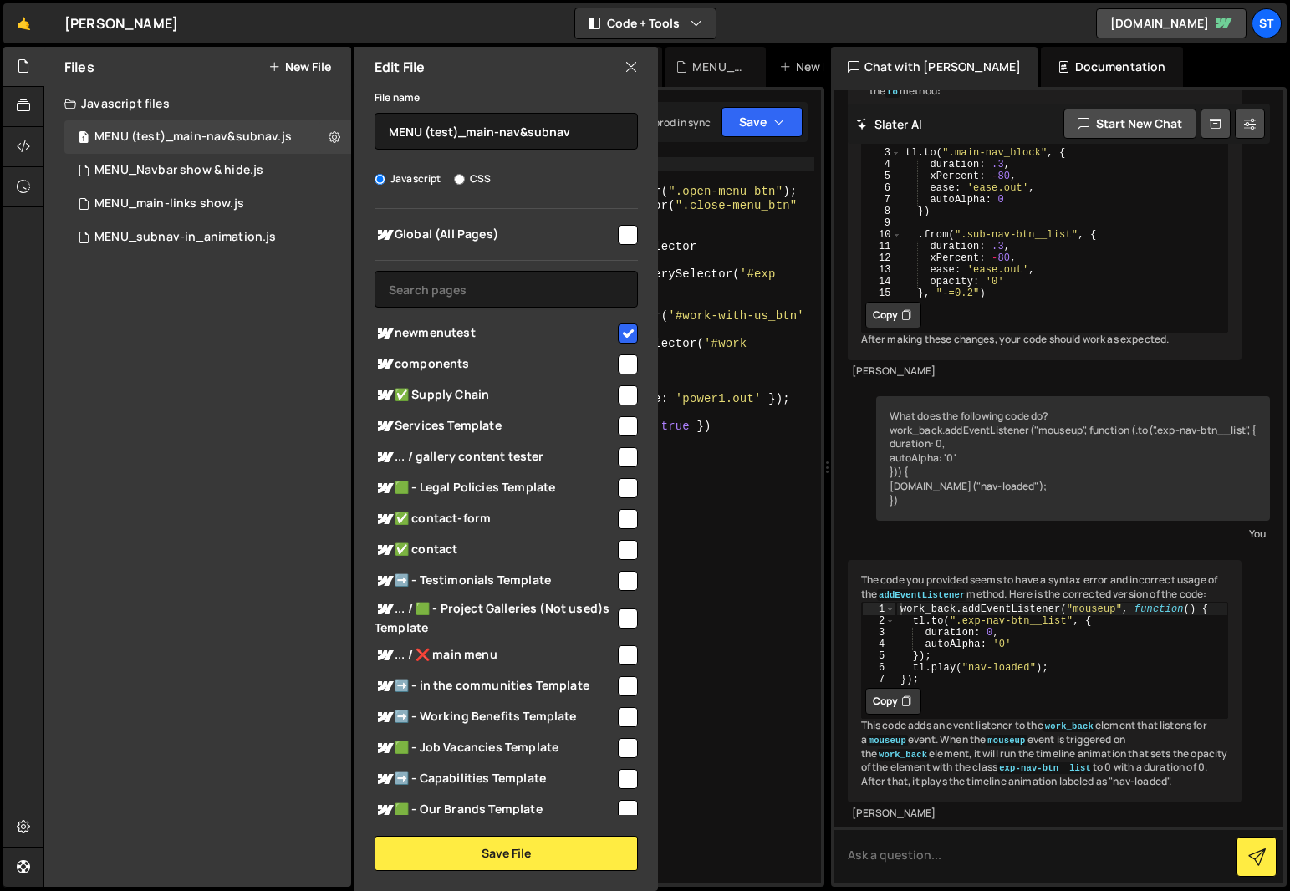
click at [293, 581] on div "Files New File Javascript files 1 MENU (test)_main-nav&subnav.js 0 1 MENU_Navba…" at bounding box center [197, 467] width 307 height 840
